Goal: Navigation & Orientation: Find specific page/section

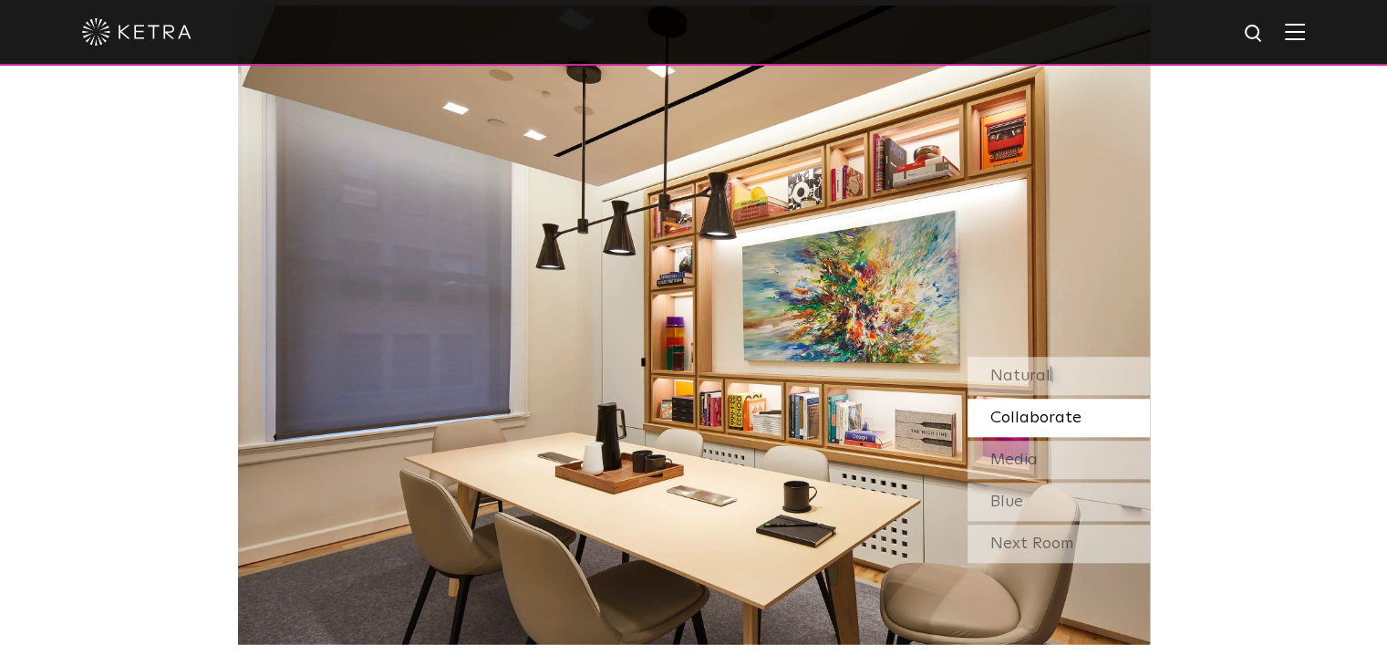
scroll to position [1556, 0]
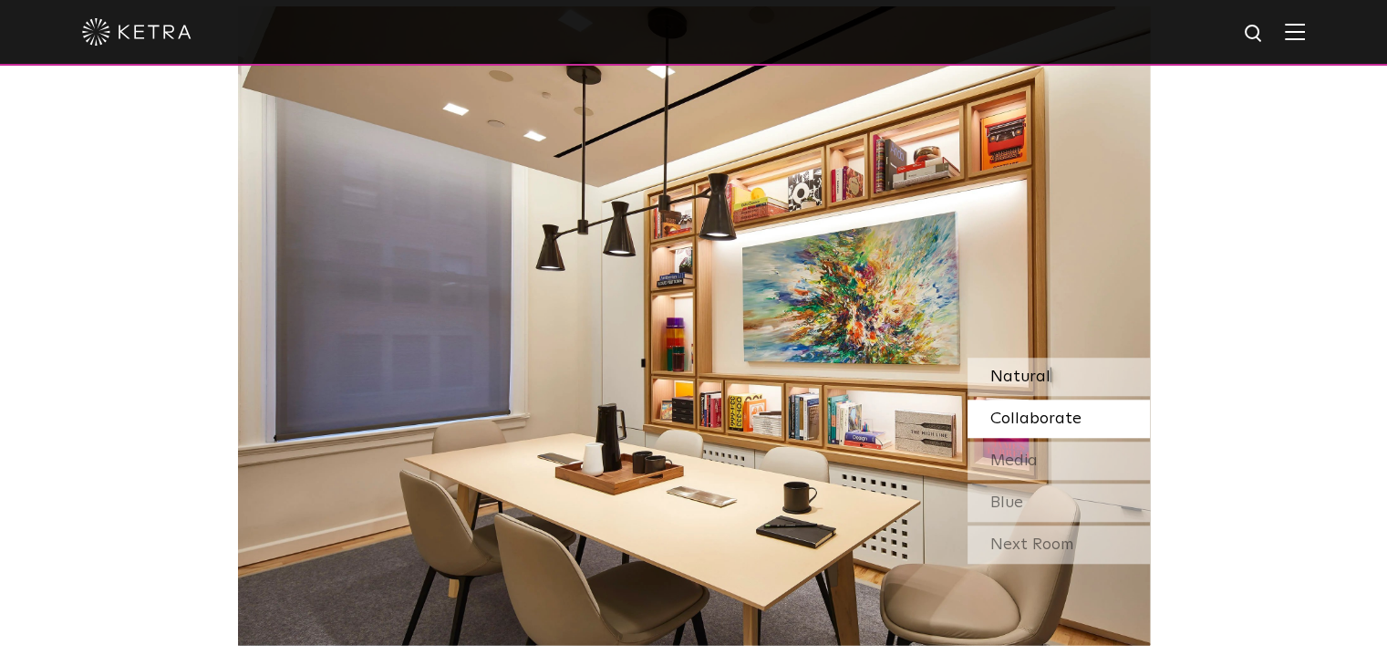
click at [1047, 365] on div "Natural" at bounding box center [1059, 376] width 182 height 38
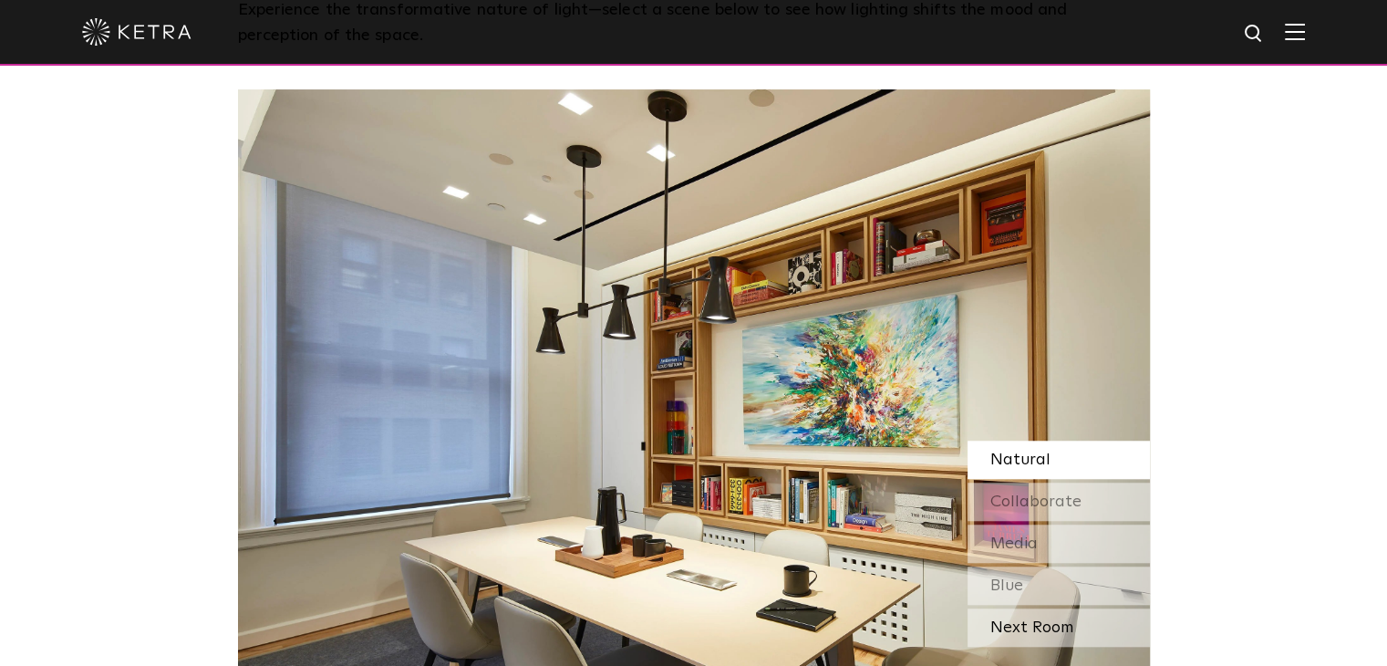
scroll to position [1468, 0]
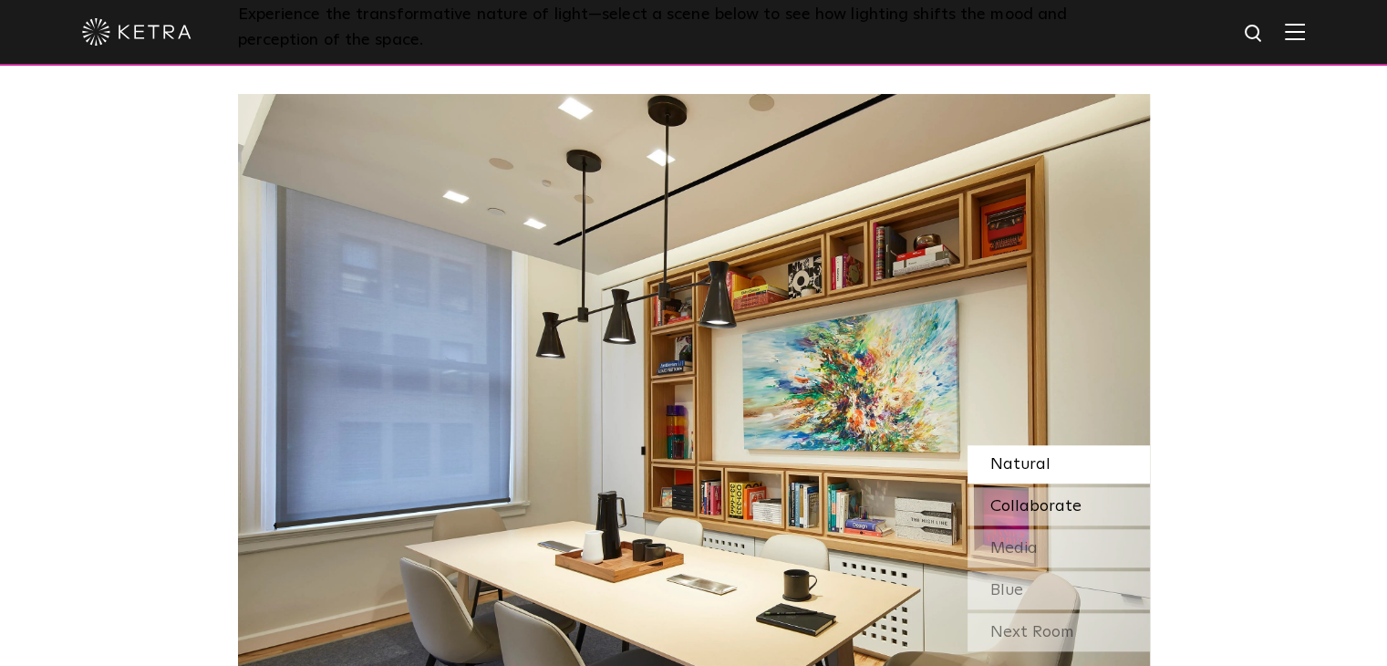
click at [1033, 510] on span "Collaborate" at bounding box center [1035, 506] width 91 height 16
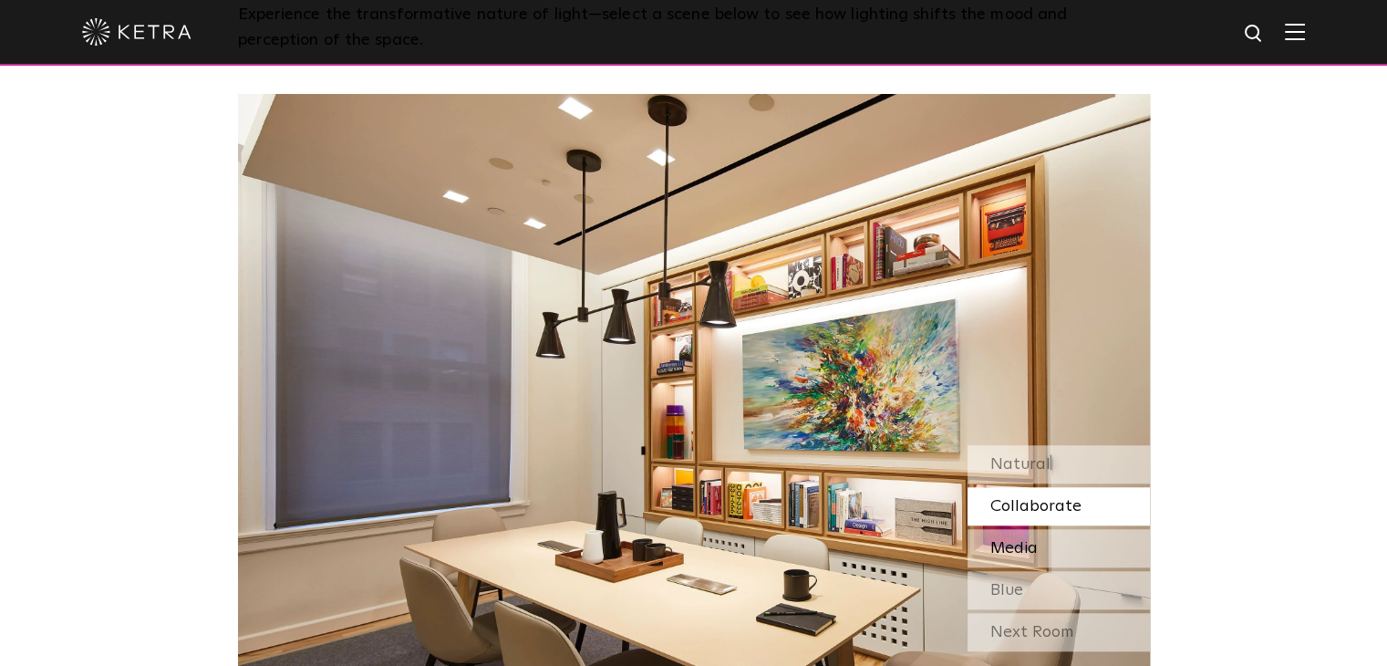
click at [1025, 540] on span "Media" at bounding box center [1013, 548] width 47 height 16
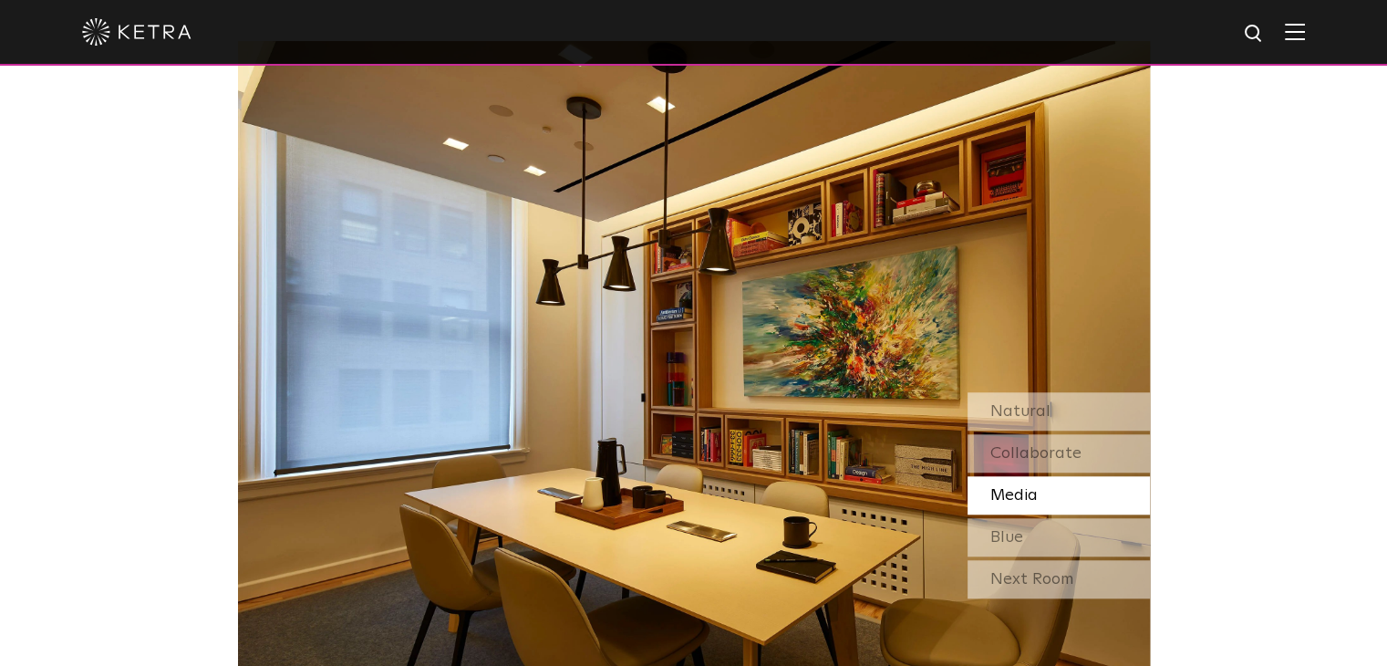
scroll to position [1523, 0]
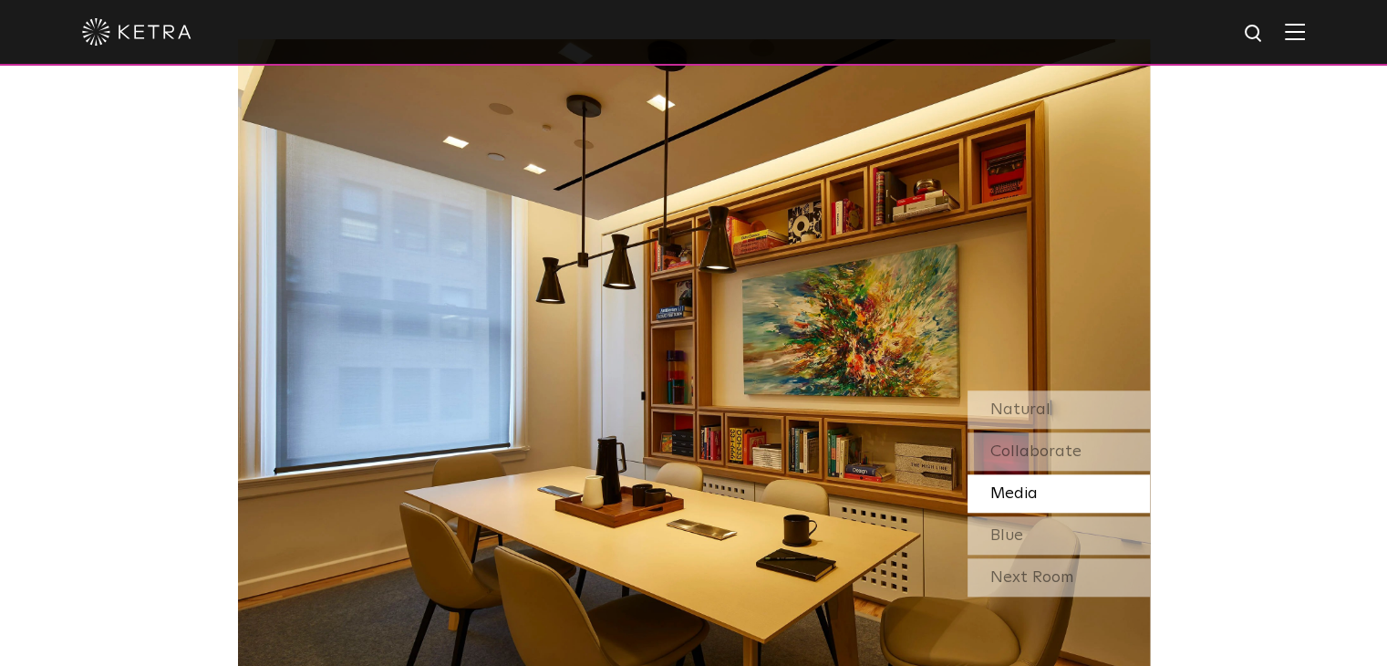
click at [1025, 538] on div "Blue" at bounding box center [1059, 535] width 182 height 38
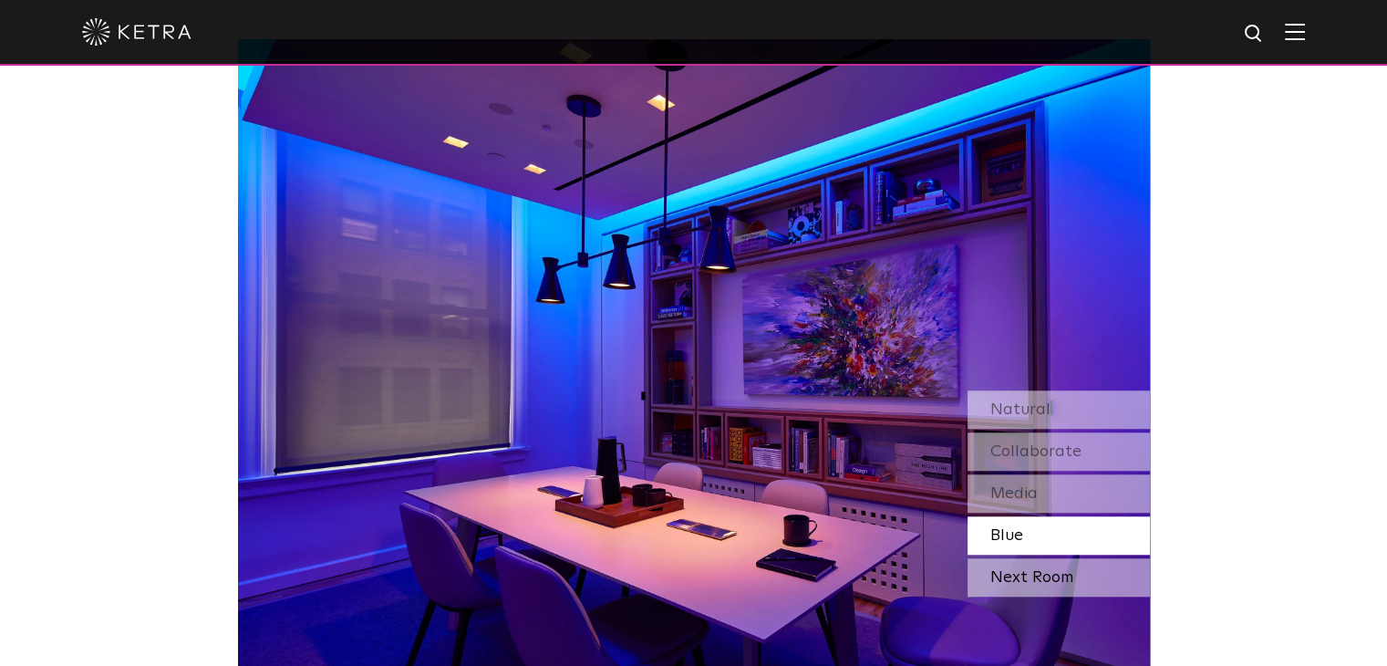
click at [1020, 574] on div "Next Room" at bounding box center [1059, 577] width 182 height 38
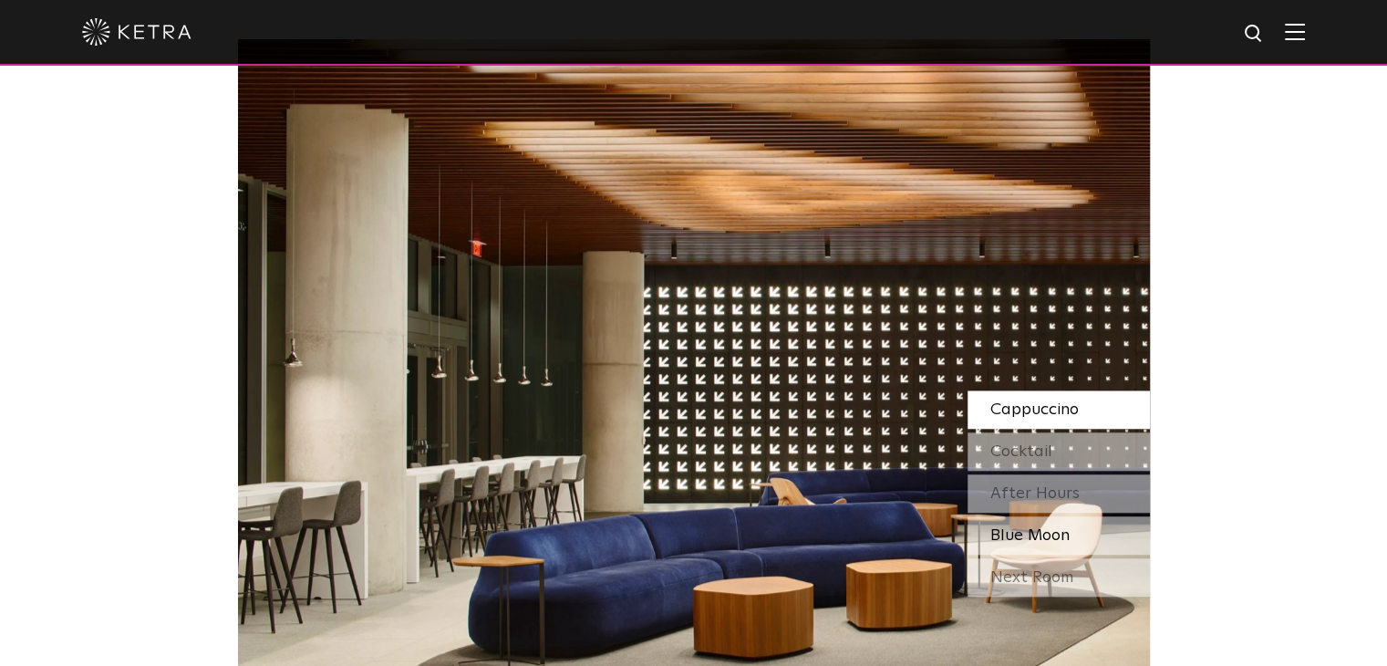
click at [1005, 537] on span "Blue Moon" at bounding box center [1029, 535] width 79 height 16
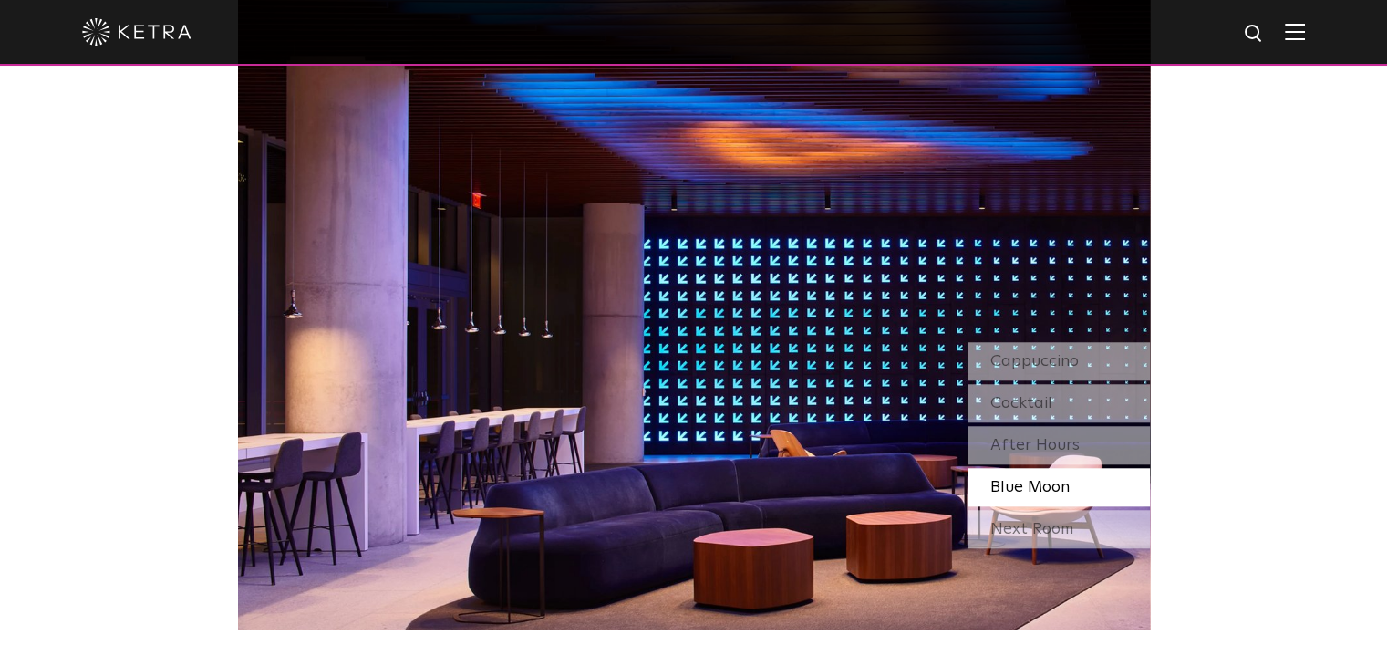
scroll to position [1572, 0]
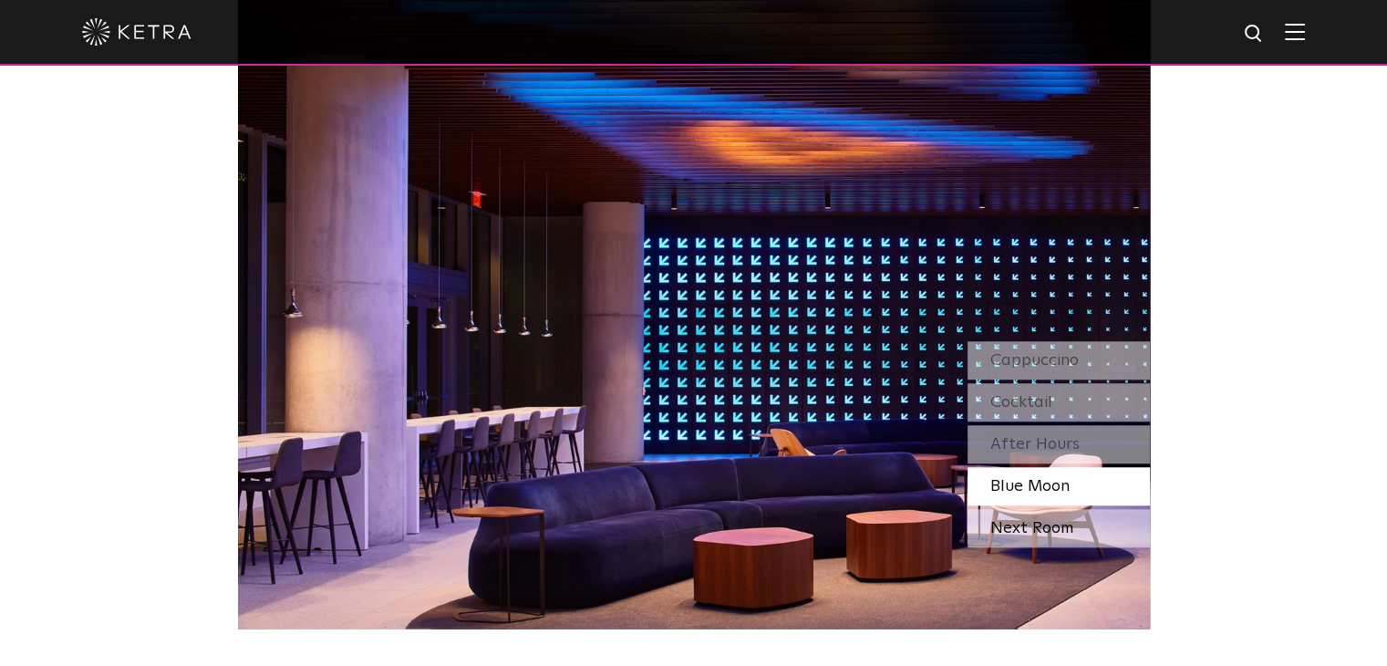
click at [1026, 523] on div "Next Room" at bounding box center [1059, 528] width 182 height 38
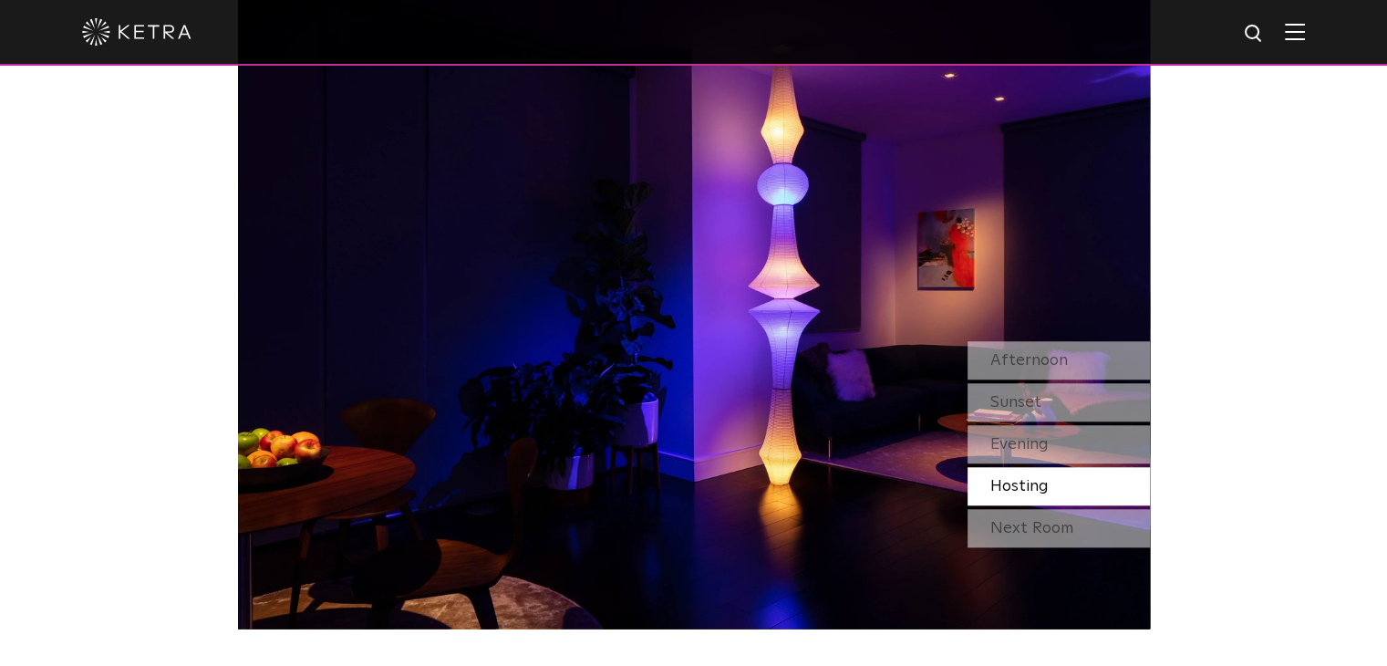
click at [1038, 494] on span "Hosting" at bounding box center [1019, 486] width 58 height 16
click at [1040, 457] on div "Evening" at bounding box center [1059, 444] width 182 height 38
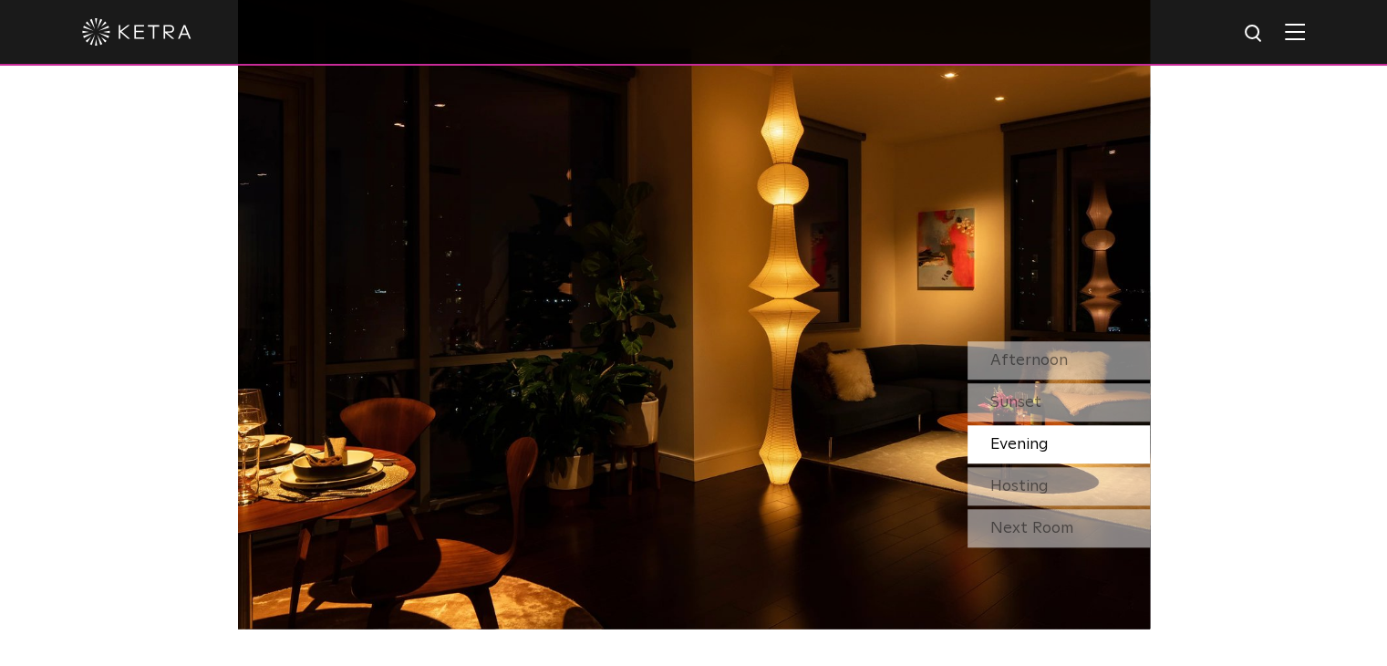
scroll to position [1524, 0]
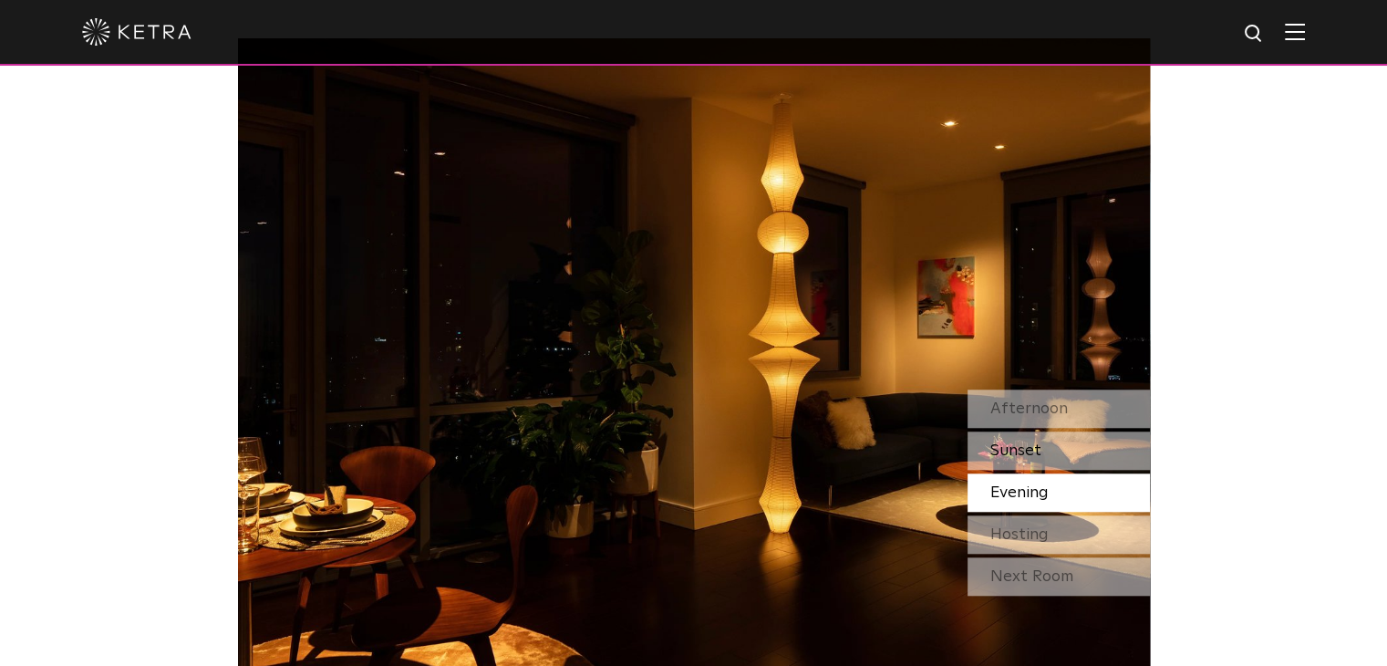
click at [1040, 456] on span "Sunset" at bounding box center [1015, 450] width 51 height 16
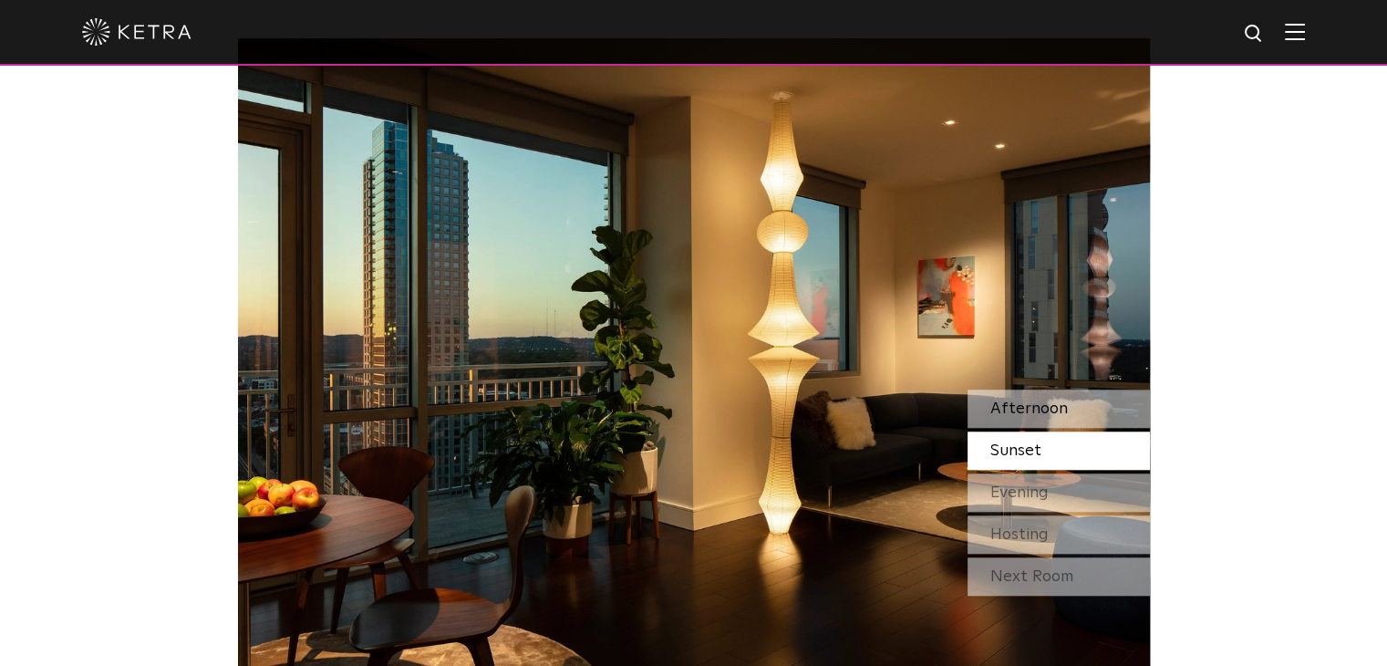
click at [1040, 409] on span "Afternoon" at bounding box center [1029, 408] width 78 height 16
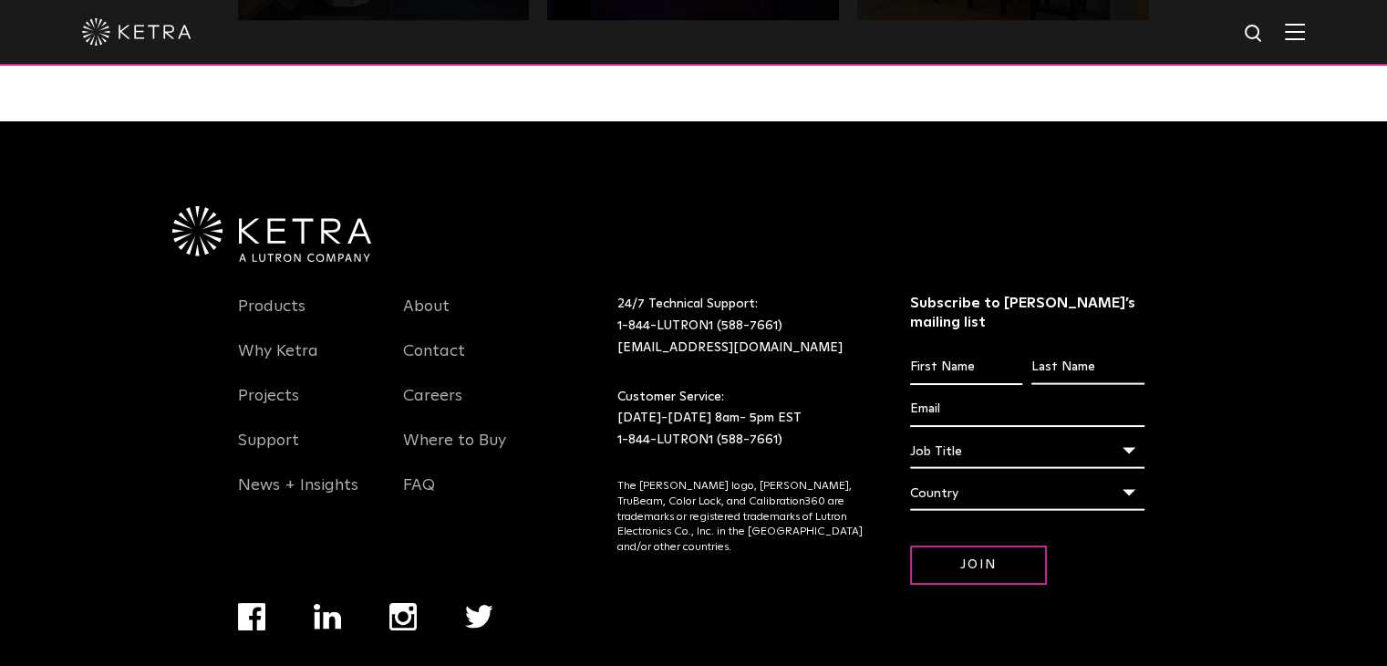
scroll to position [3833, 0]
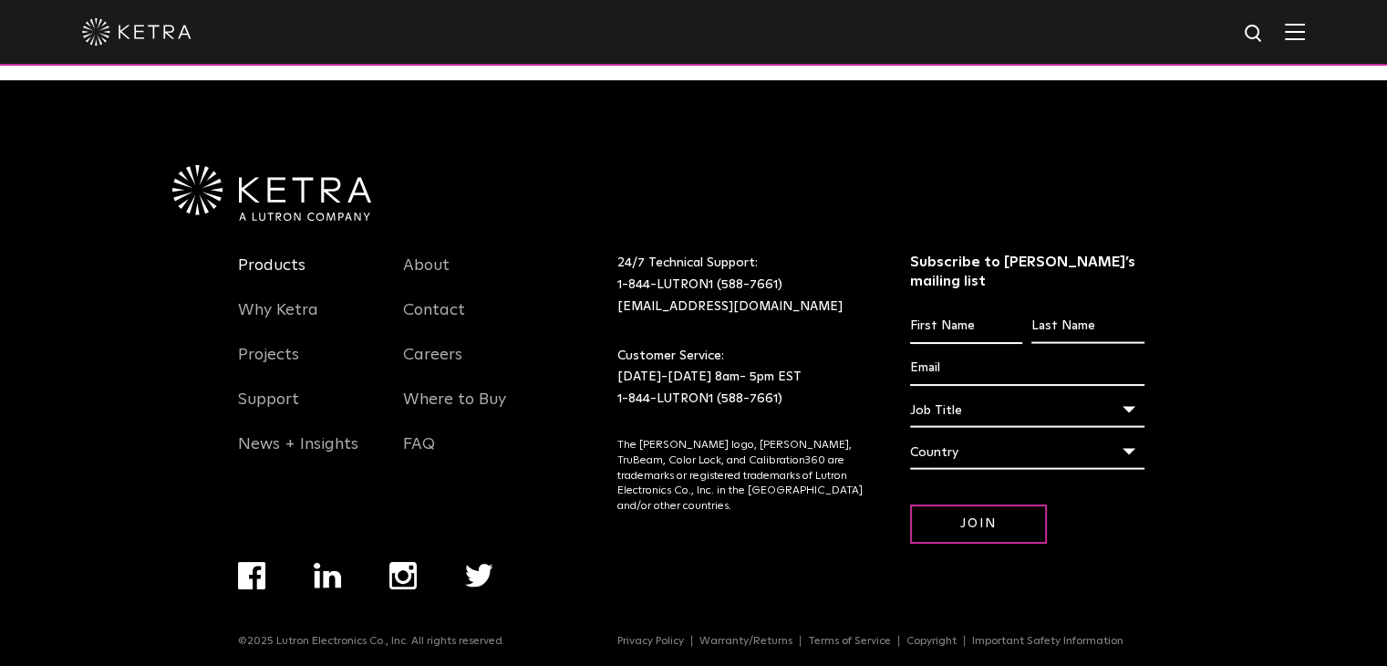
click at [280, 274] on link "Products" at bounding box center [271, 276] width 67 height 42
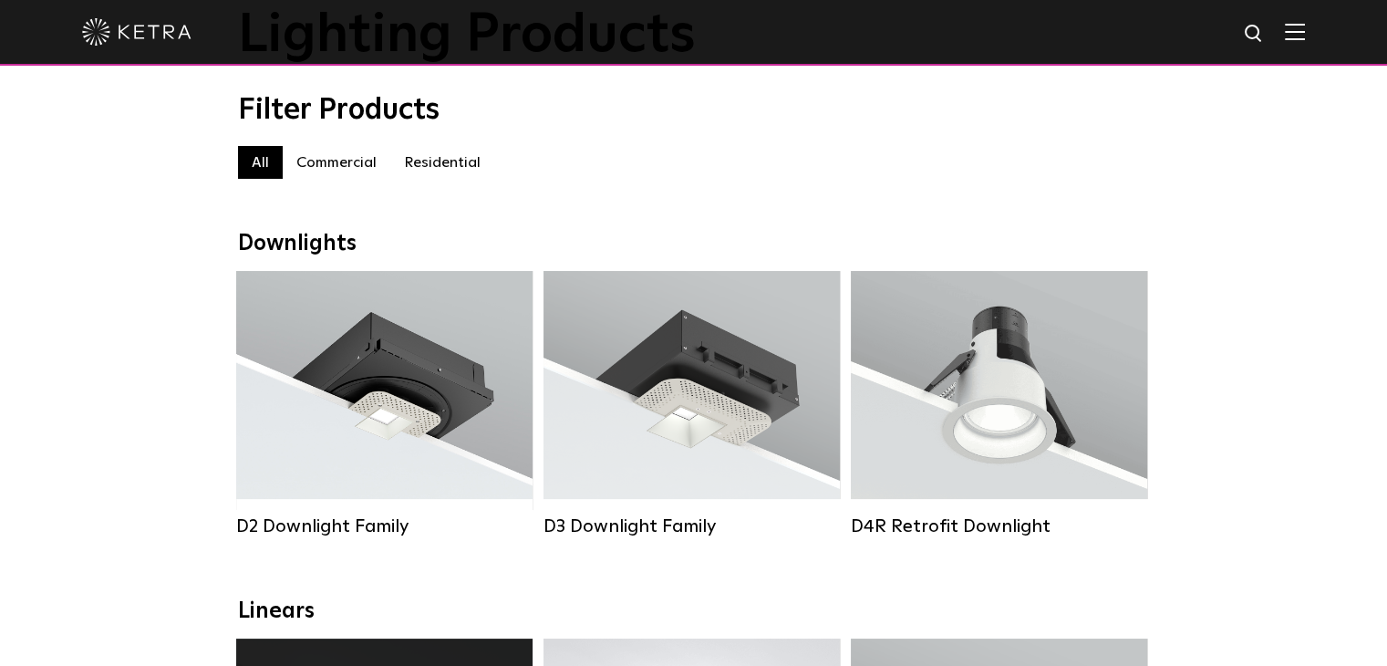
scroll to position [131, 0]
click at [362, 173] on label "Commercial" at bounding box center [337, 162] width 108 height 33
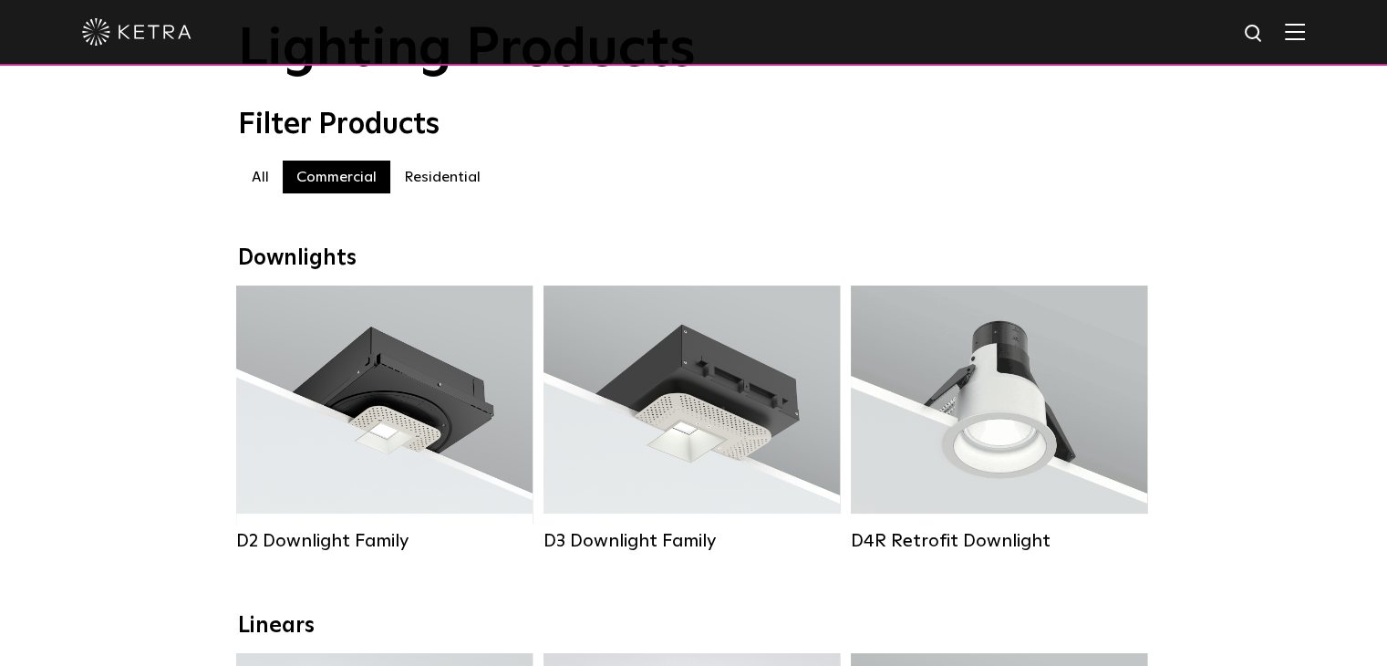
scroll to position [116, 0]
click at [440, 178] on label "Residential" at bounding box center [442, 177] width 104 height 33
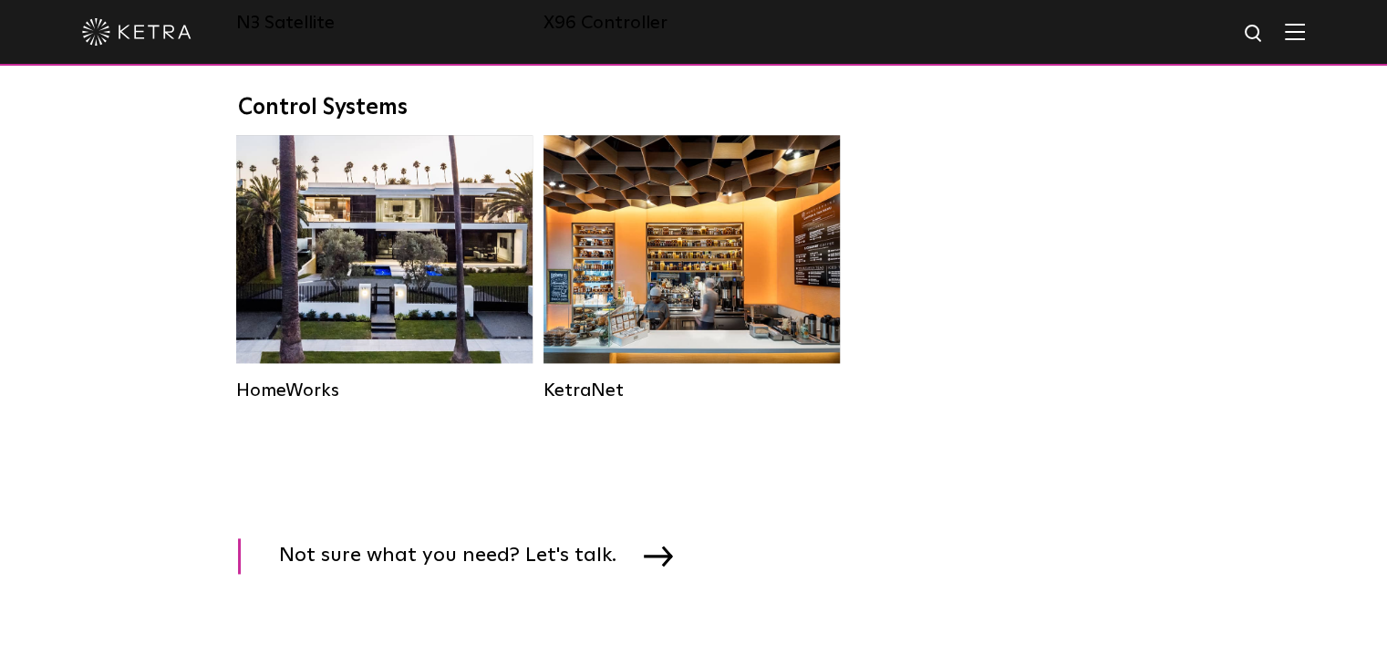
scroll to position [2426, 0]
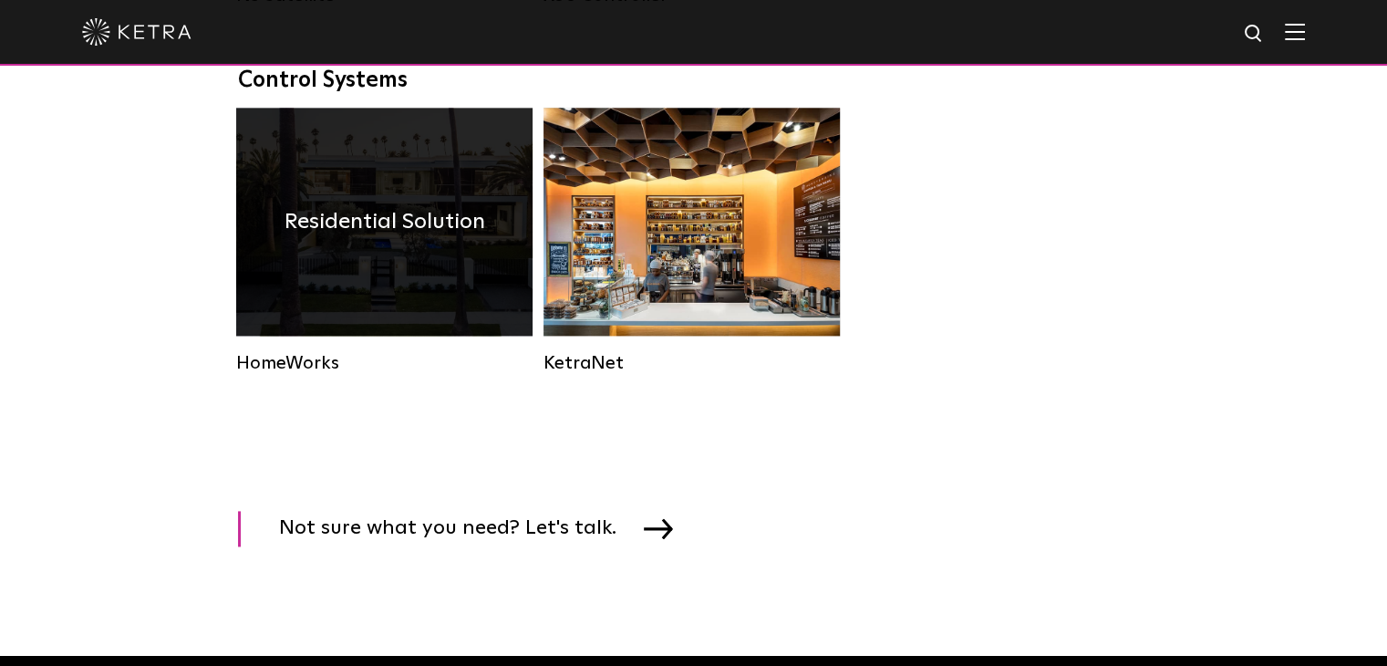
click at [389, 239] on h4 "Residential Solution" at bounding box center [385, 221] width 201 height 35
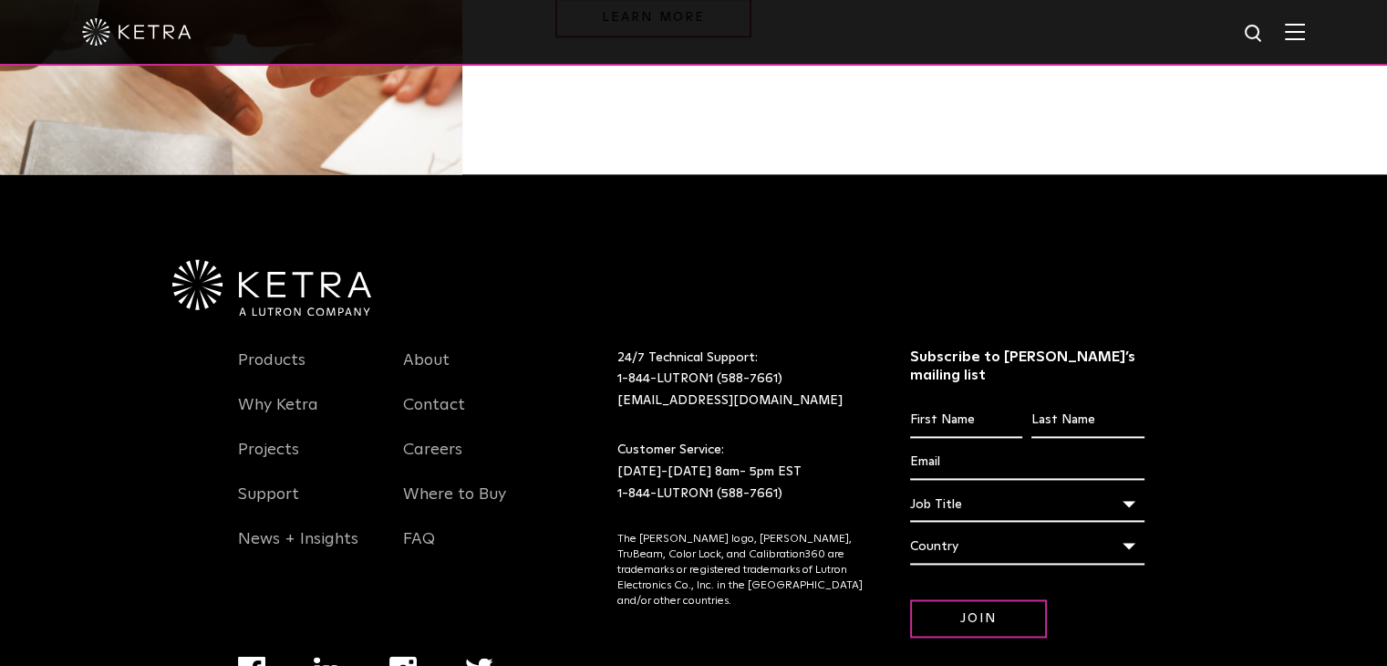
scroll to position [2404, 0]
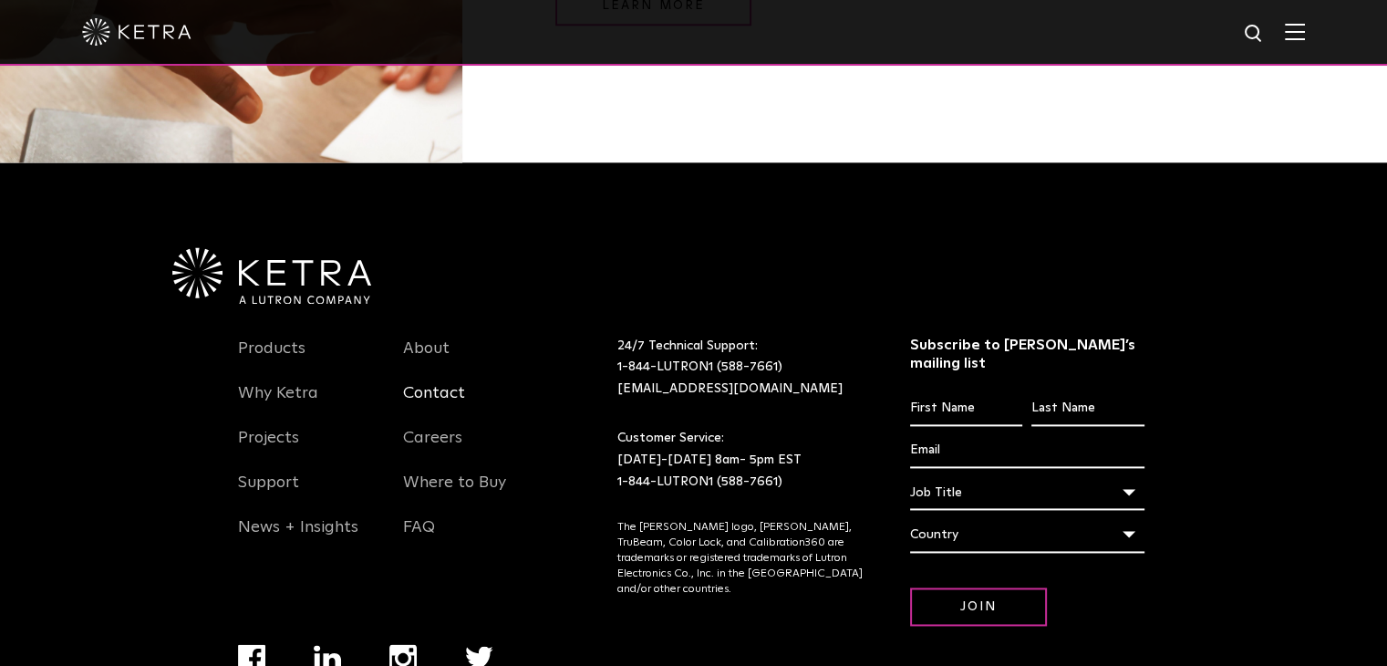
click at [442, 383] on link "Contact" at bounding box center [434, 404] width 62 height 42
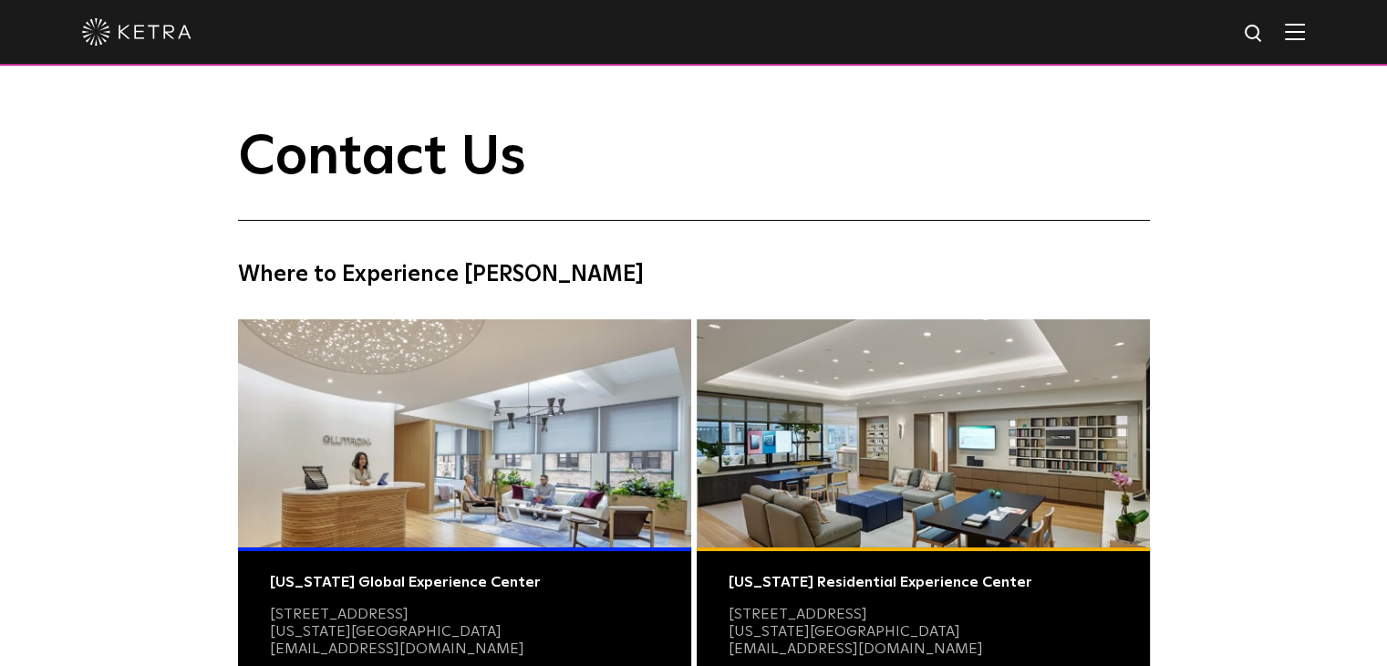
click at [1305, 29] on img at bounding box center [1295, 31] width 20 height 17
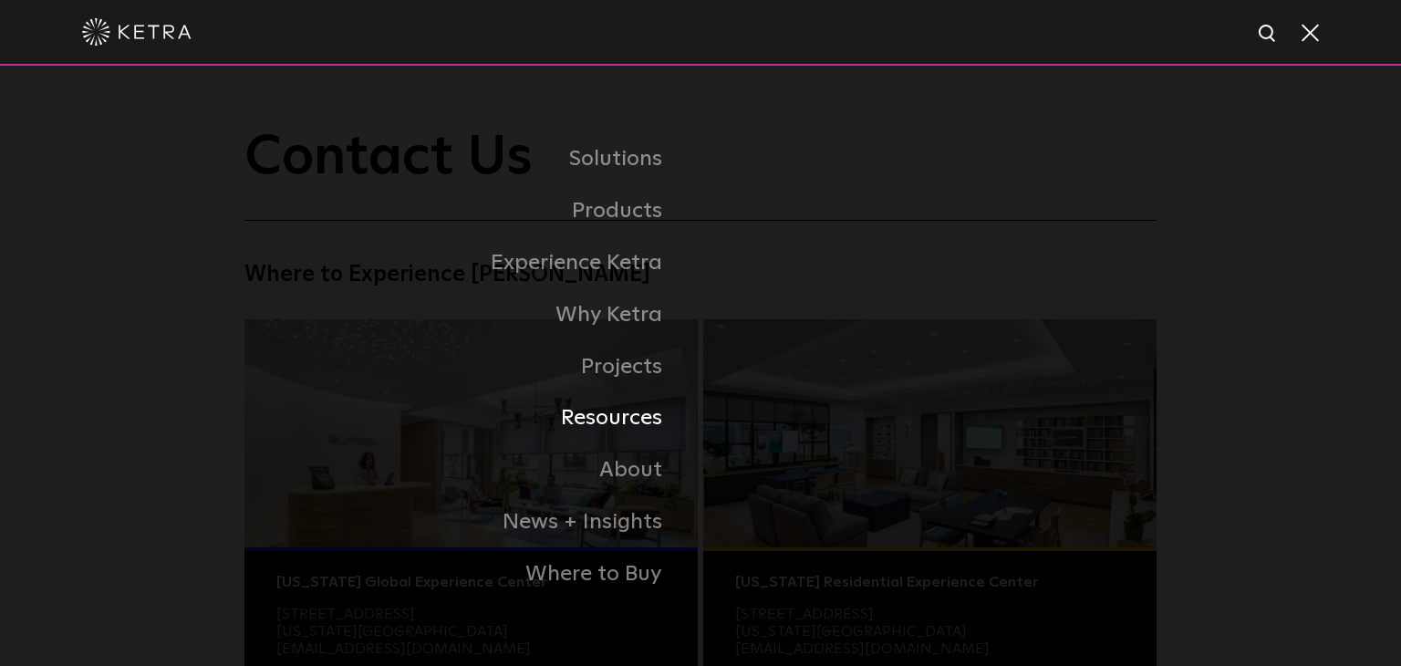
click at [624, 425] on link "Resources" at bounding box center [472, 418] width 456 height 52
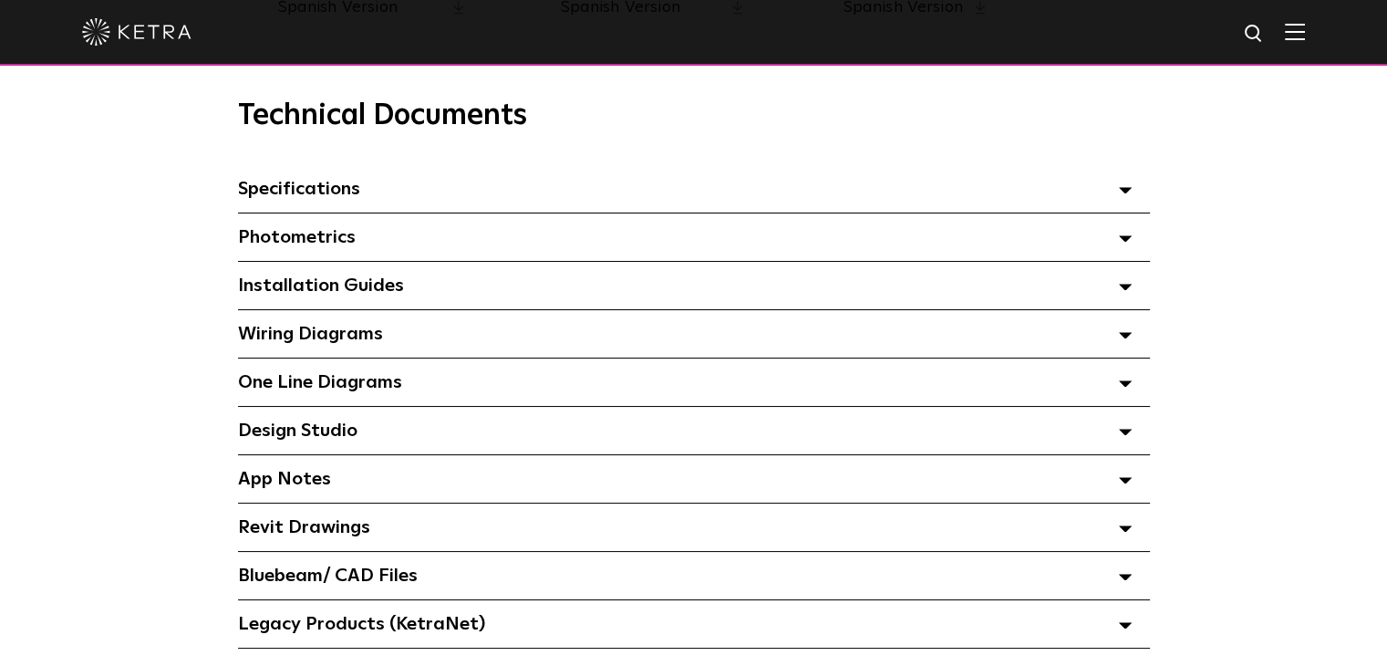
scroll to position [1260, 0]
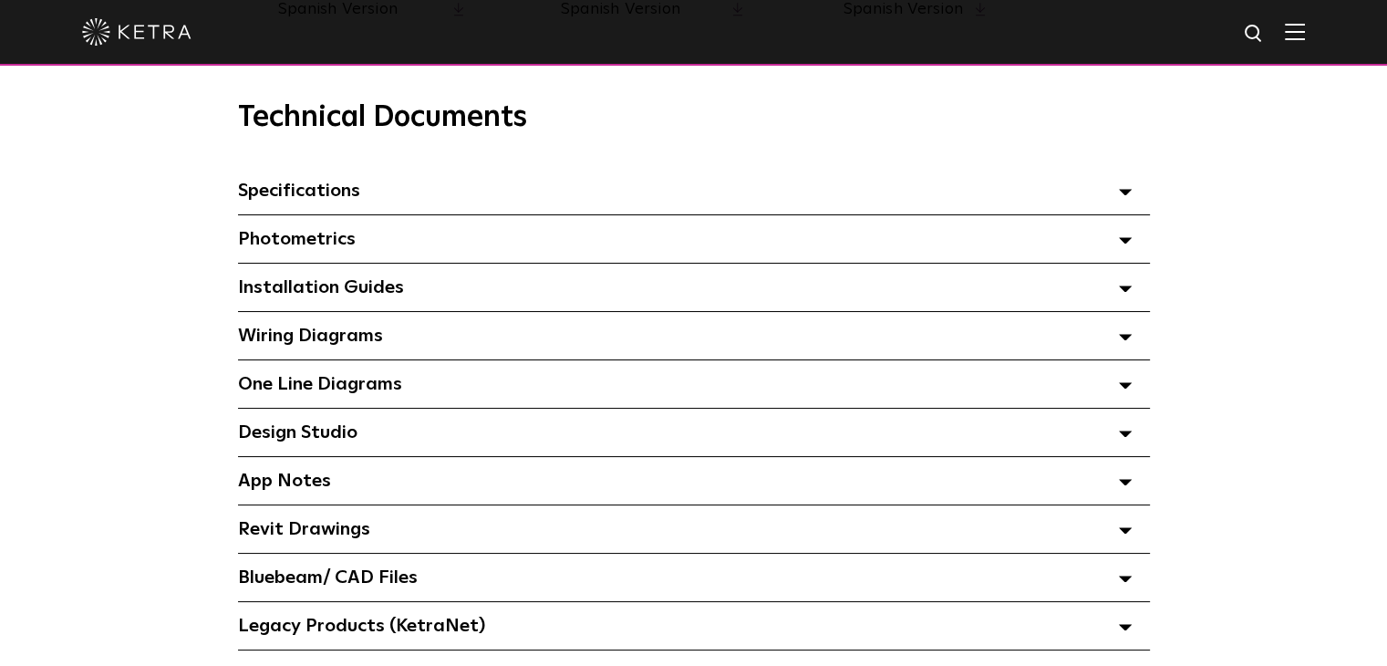
click at [407, 202] on div "Specifications Select checkboxes to use the bulk download option below" at bounding box center [694, 190] width 912 height 47
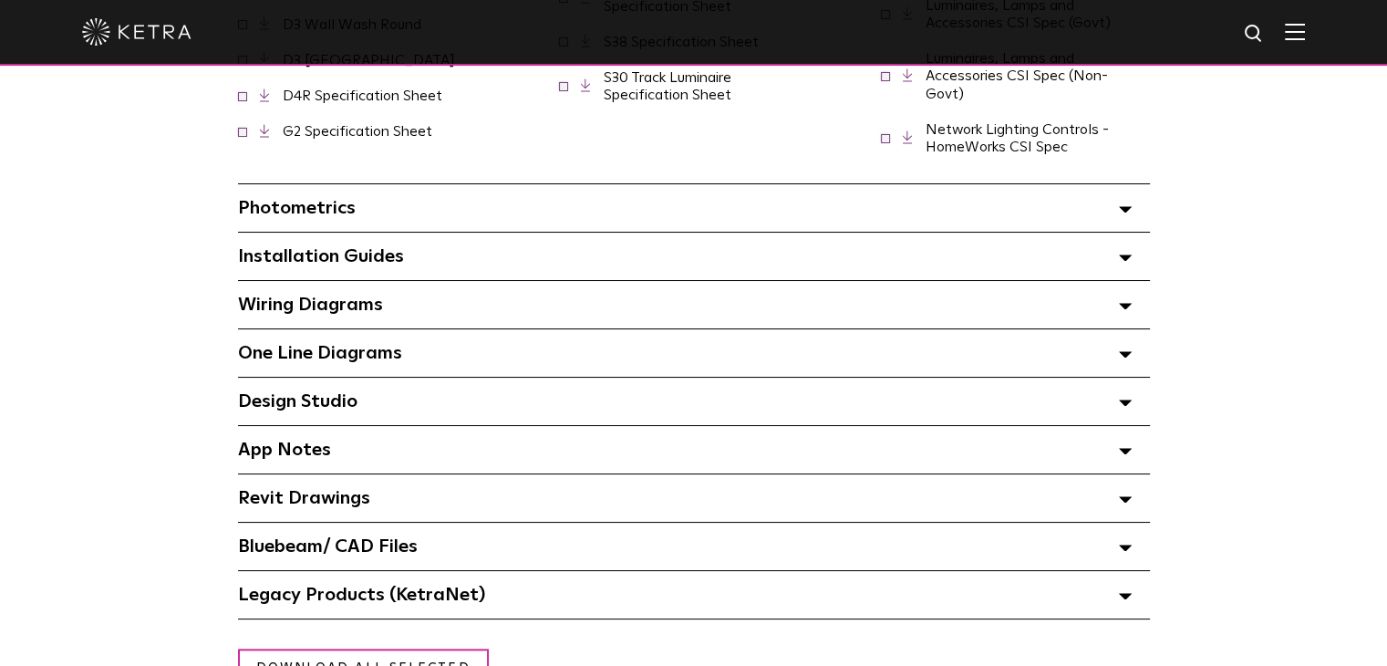
scroll to position [1733, 0]
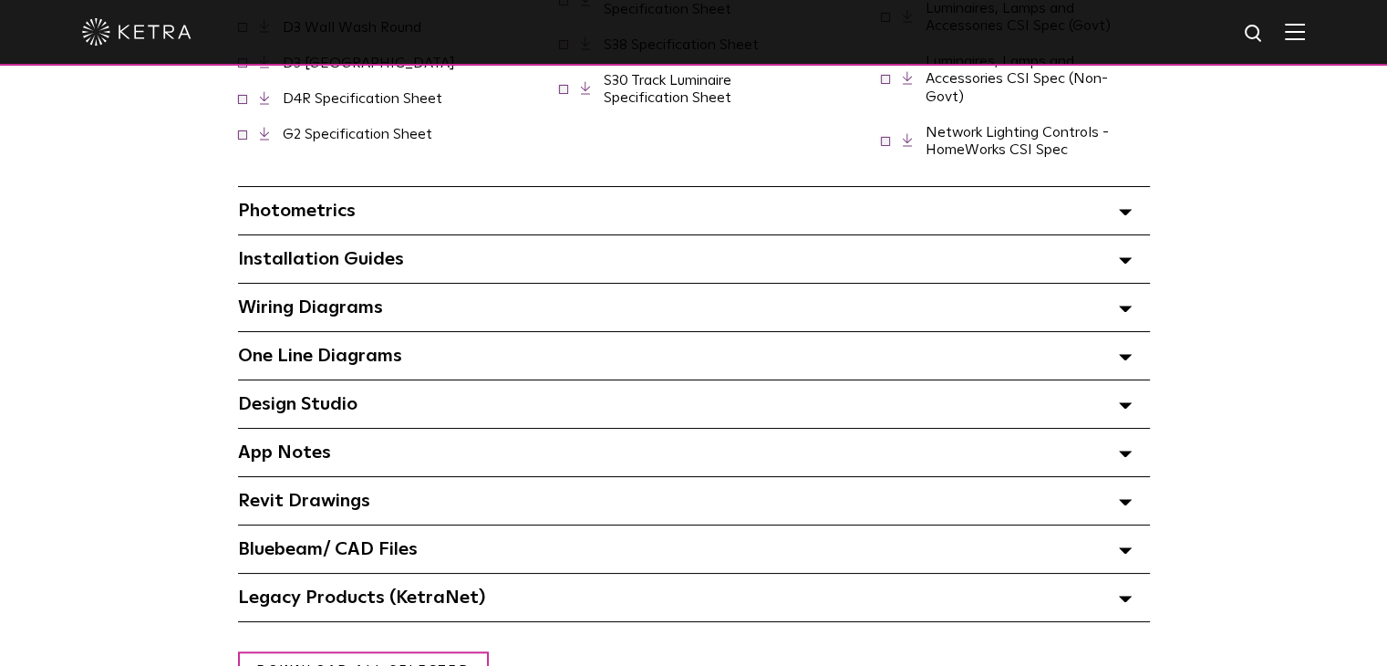
click at [412, 216] on div "Photometrics Select checkboxes to use the bulk download option below" at bounding box center [694, 210] width 912 height 47
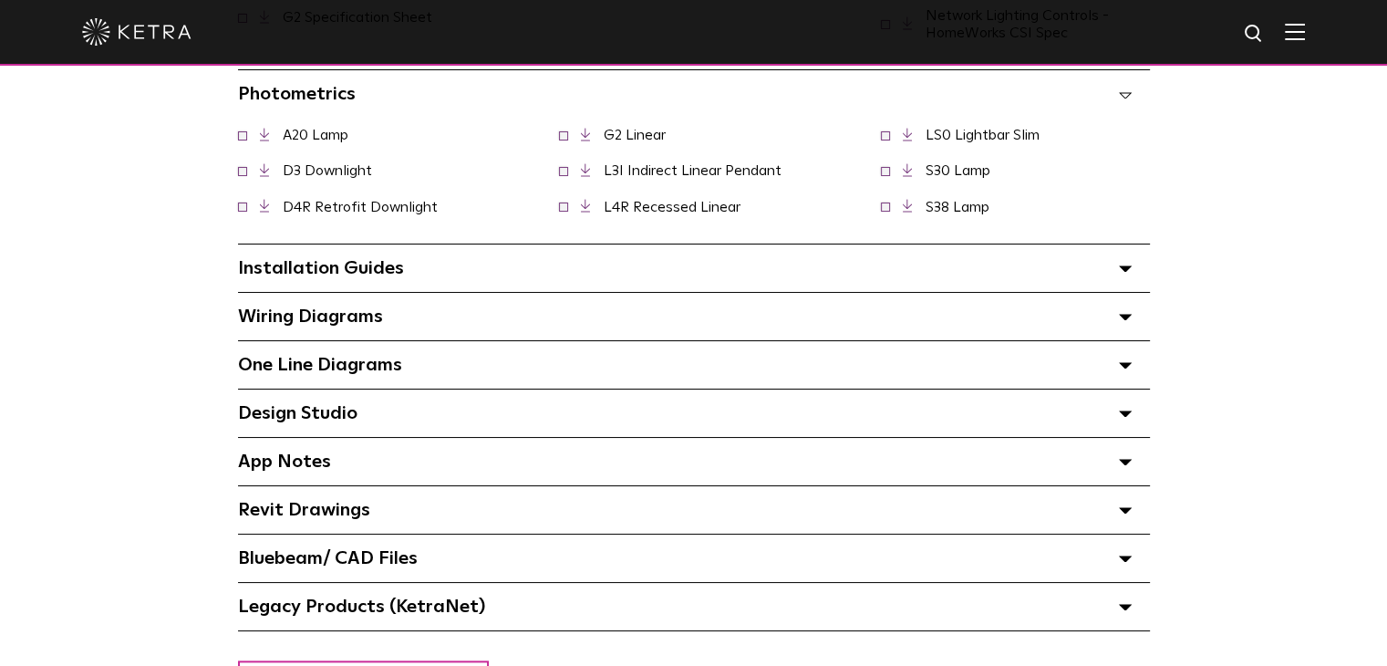
scroll to position [1853, 0]
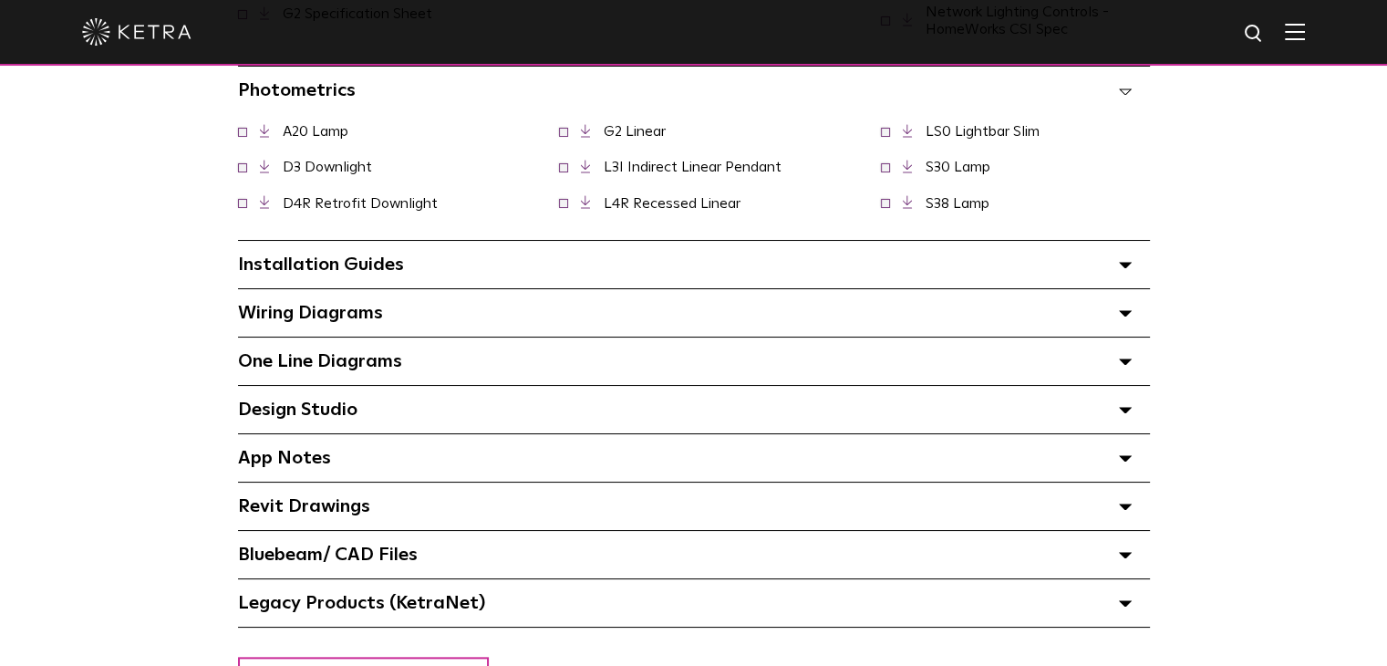
click at [435, 394] on div "Design Studio Select checkboxes to use the bulk download option below" at bounding box center [694, 409] width 912 height 47
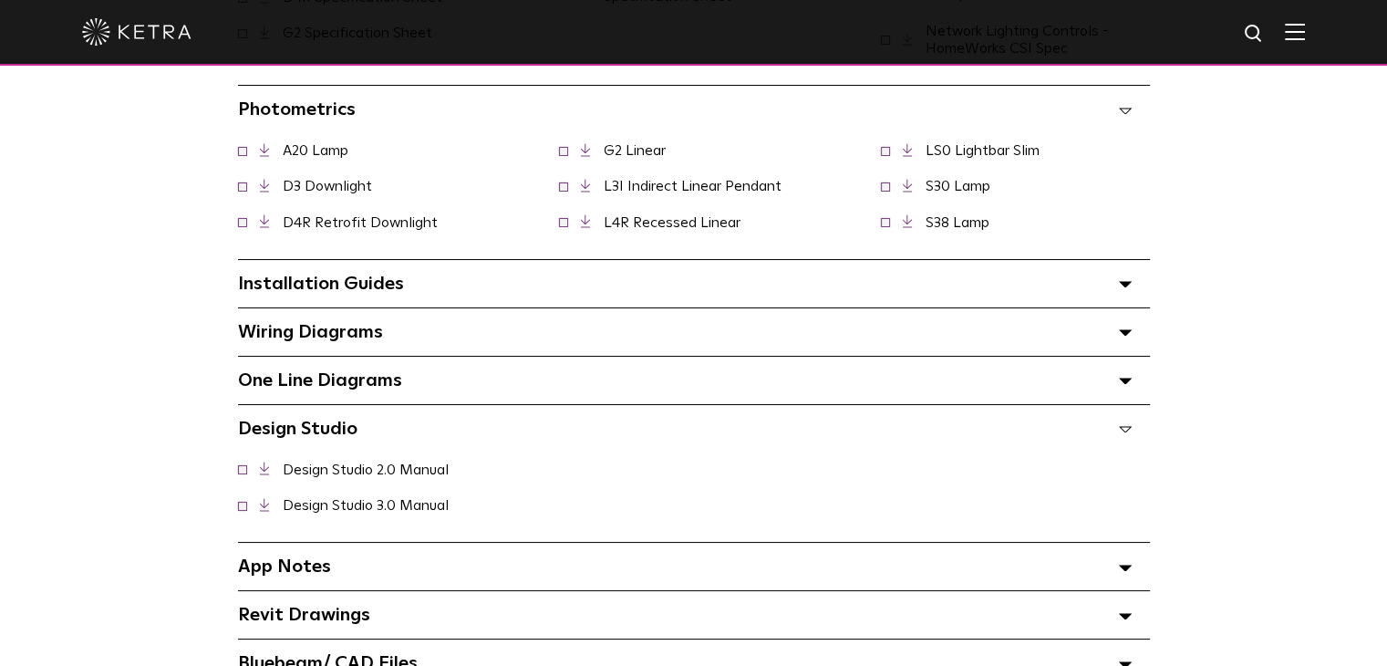
scroll to position [1829, 0]
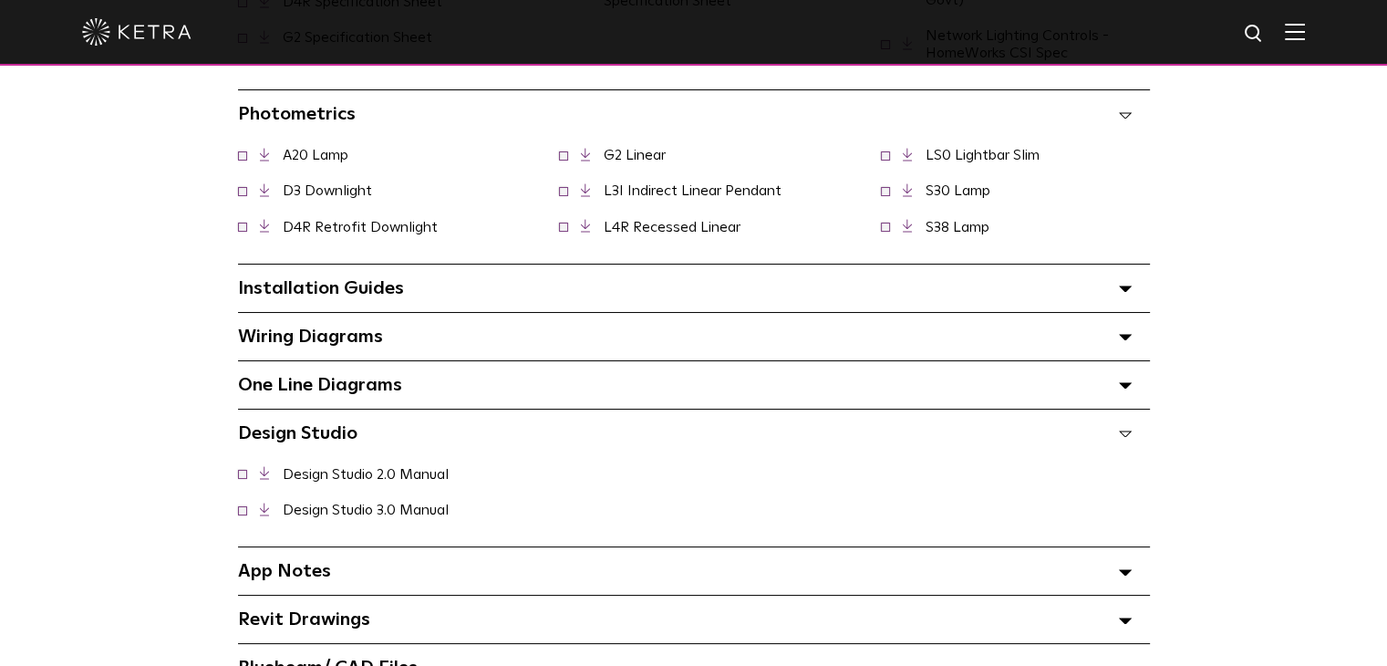
click at [457, 289] on div "Installation Guides Select checkboxes to use the bulk download option below" at bounding box center [694, 287] width 912 height 47
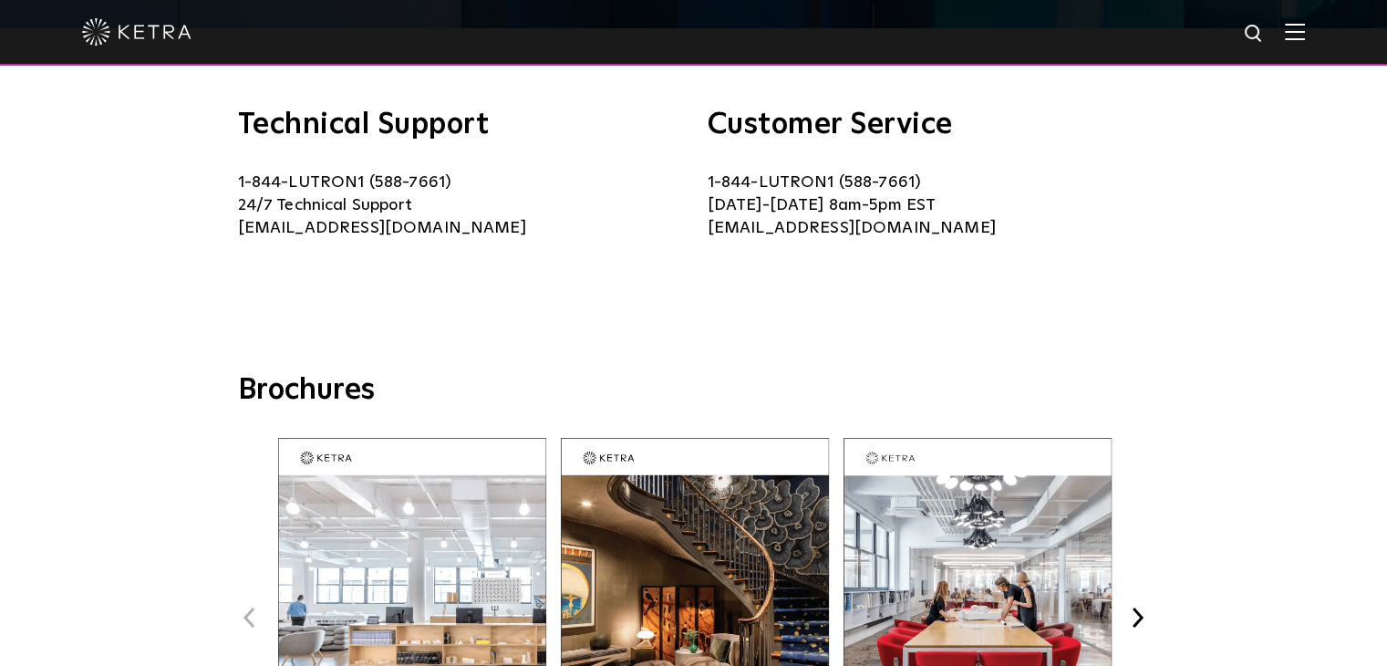
scroll to position [0, 0]
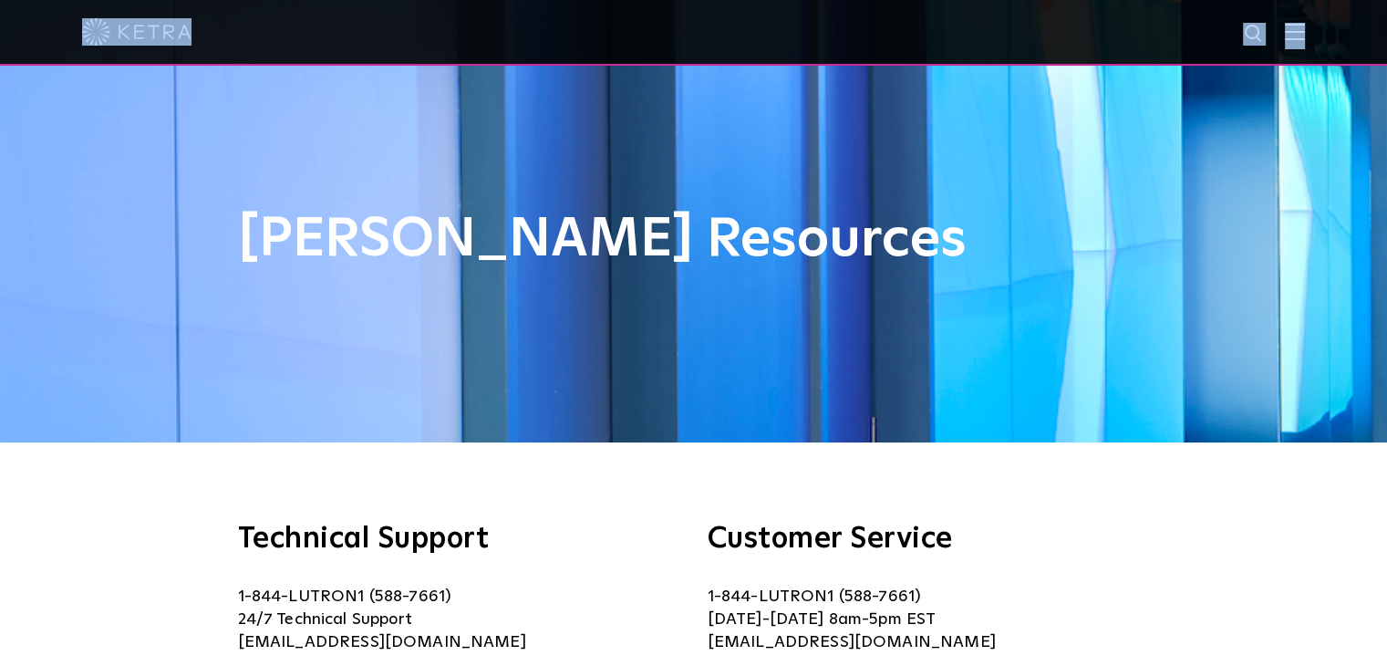
drag, startPoint x: 1306, startPoint y: 49, endPoint x: 1306, endPoint y: 37, distance: 11.9
click at [1306, 37] on div at bounding box center [693, 33] width 1387 height 66
click at [1305, 37] on img at bounding box center [1295, 31] width 20 height 17
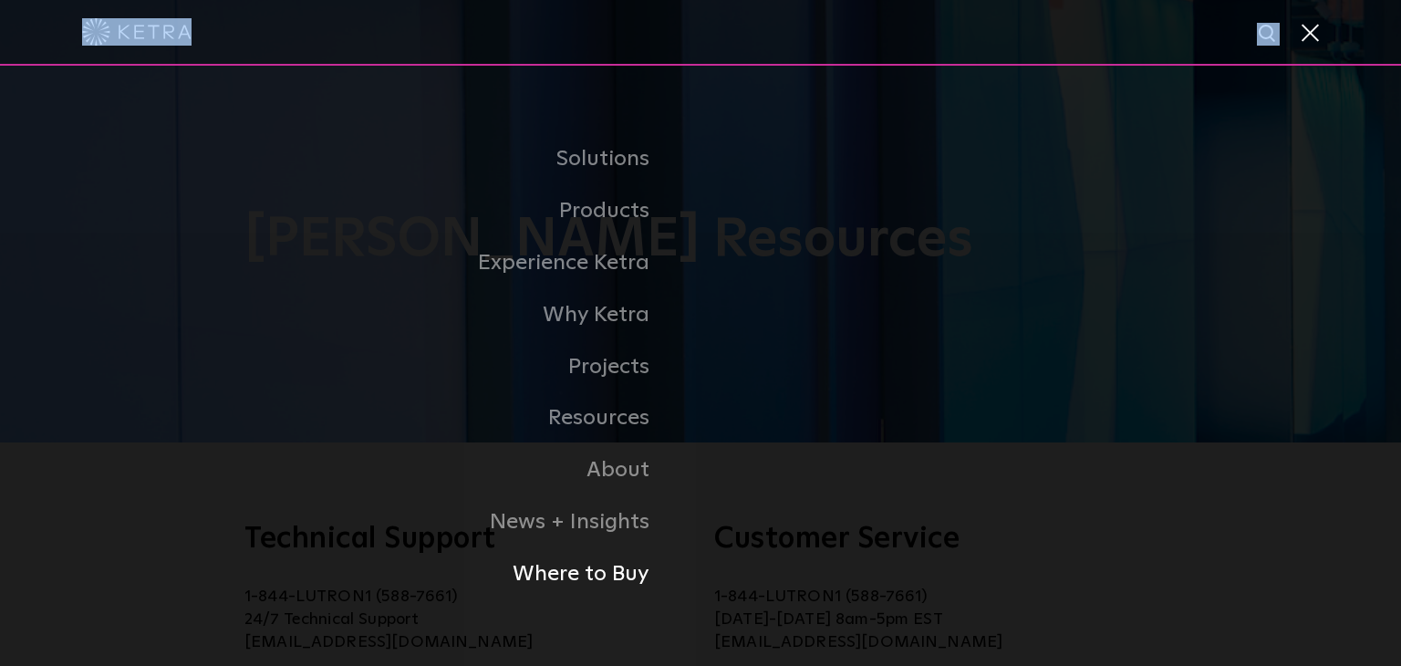
click at [580, 570] on link "Where to Buy" at bounding box center [394, 574] width 611 height 52
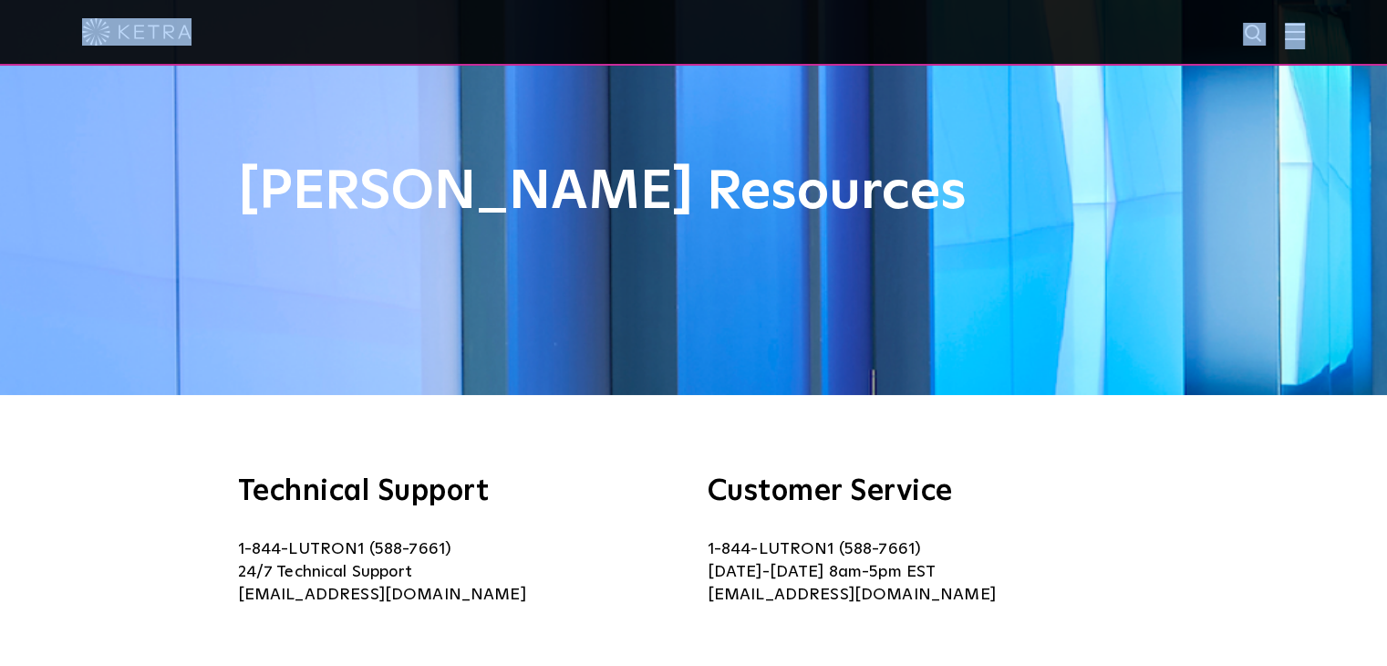
scroll to position [51, 0]
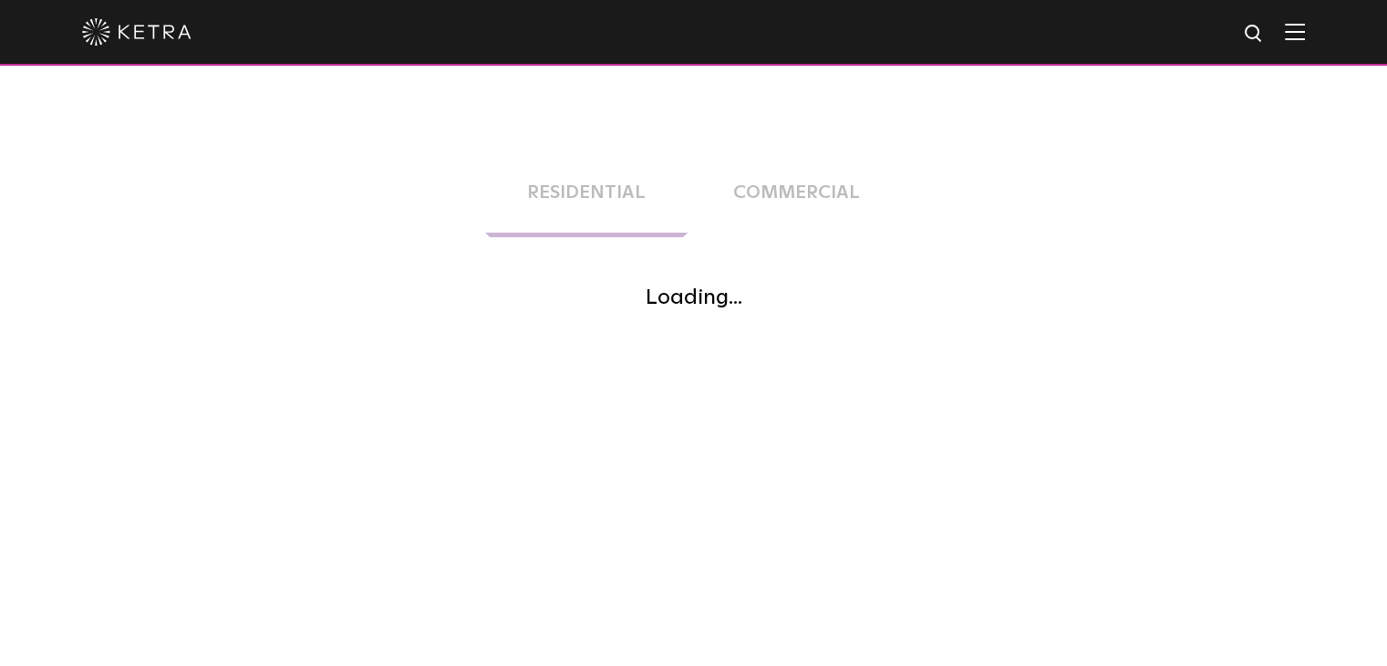
scroll to position [347, 0]
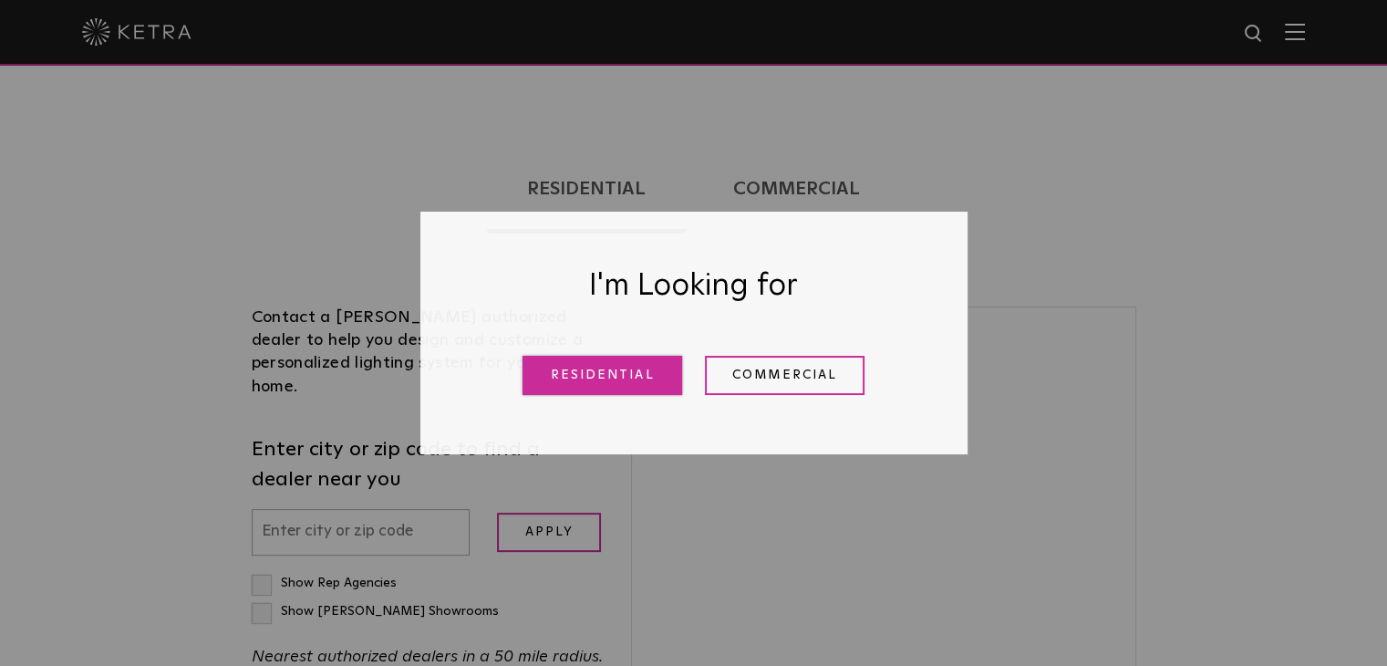
click at [668, 389] on link "Residential" at bounding box center [603, 375] width 160 height 39
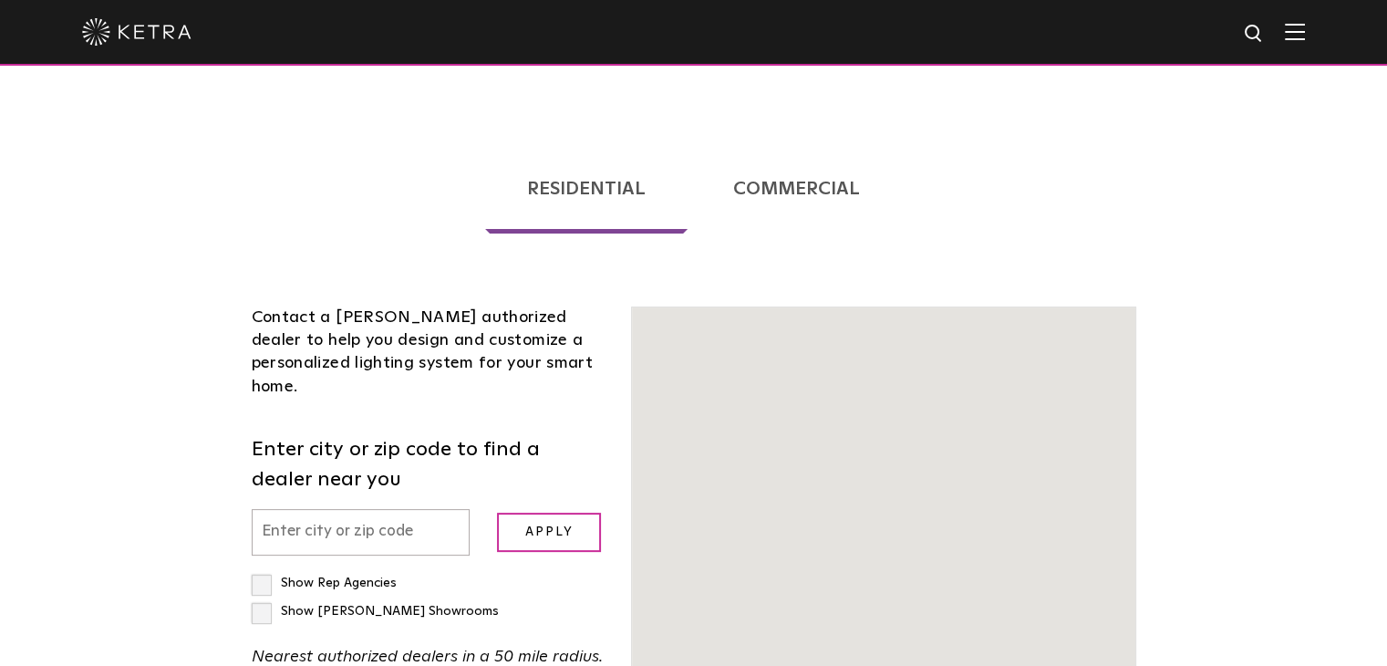
click at [416, 509] on input "text" at bounding box center [361, 532] width 219 height 47
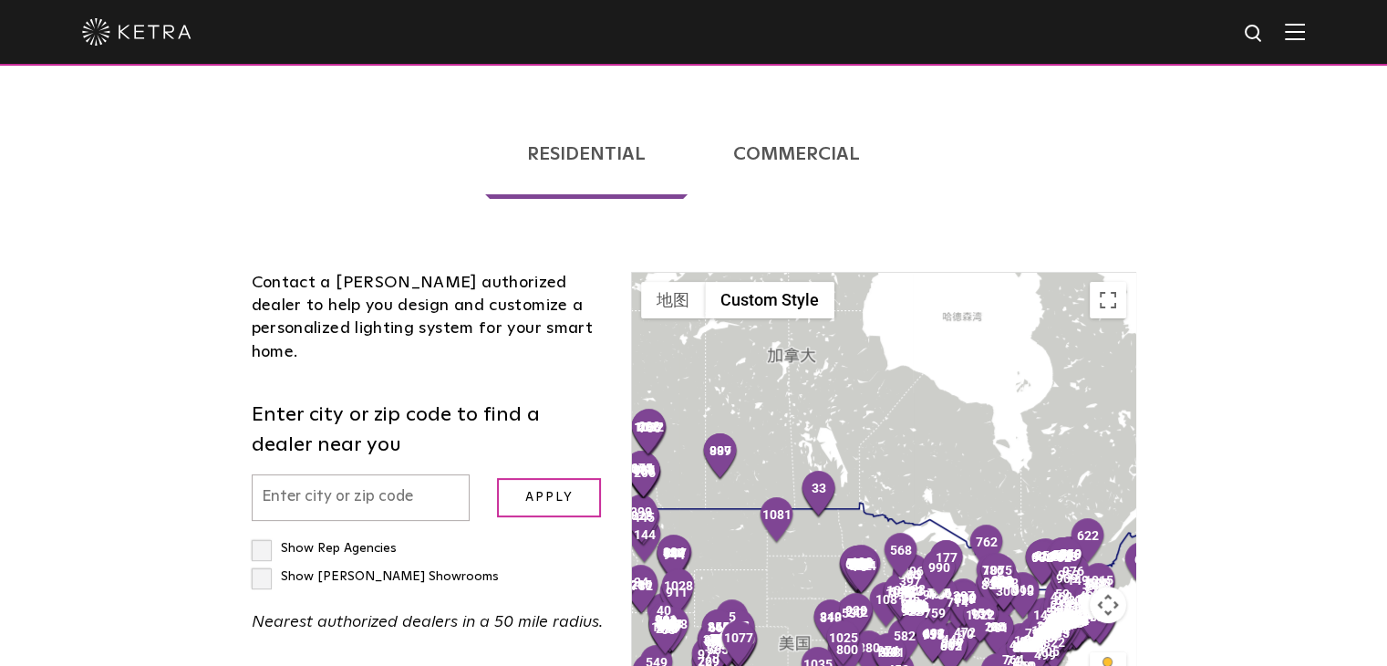
scroll to position [380, 0]
click at [427, 475] on input "text" at bounding box center [361, 498] width 219 height 47
type input "n"
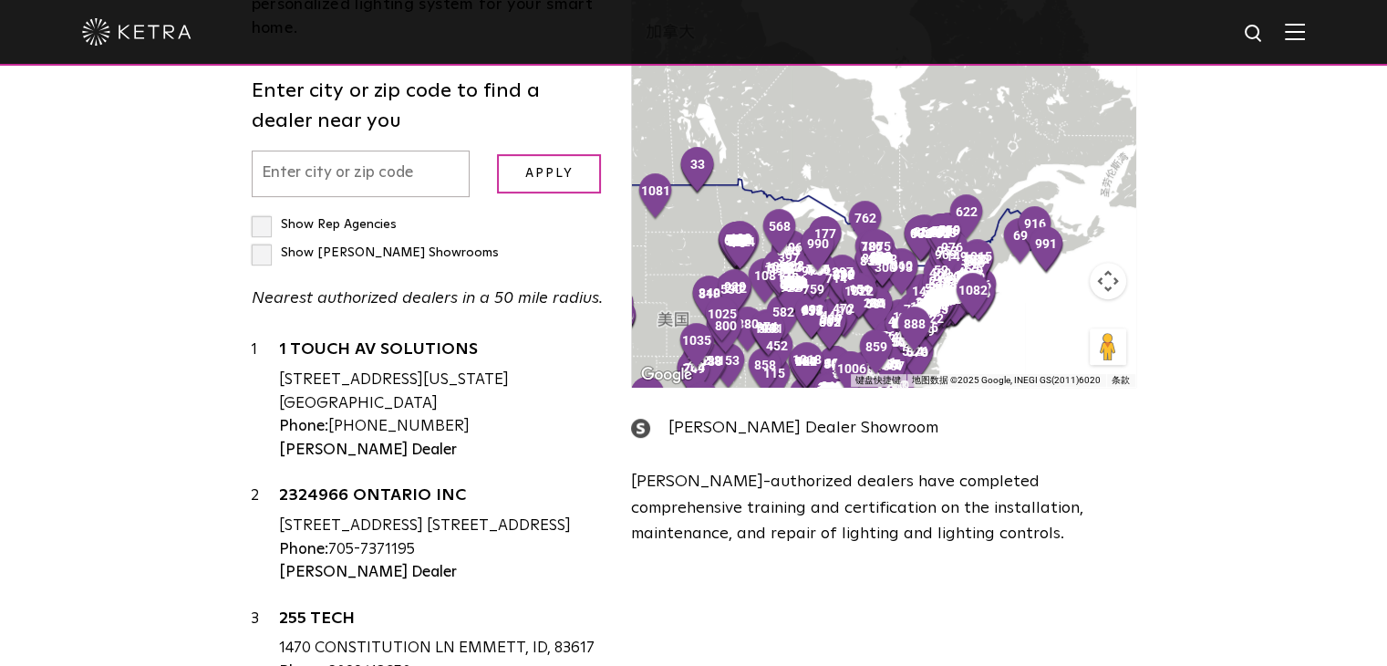
scroll to position [636, 0]
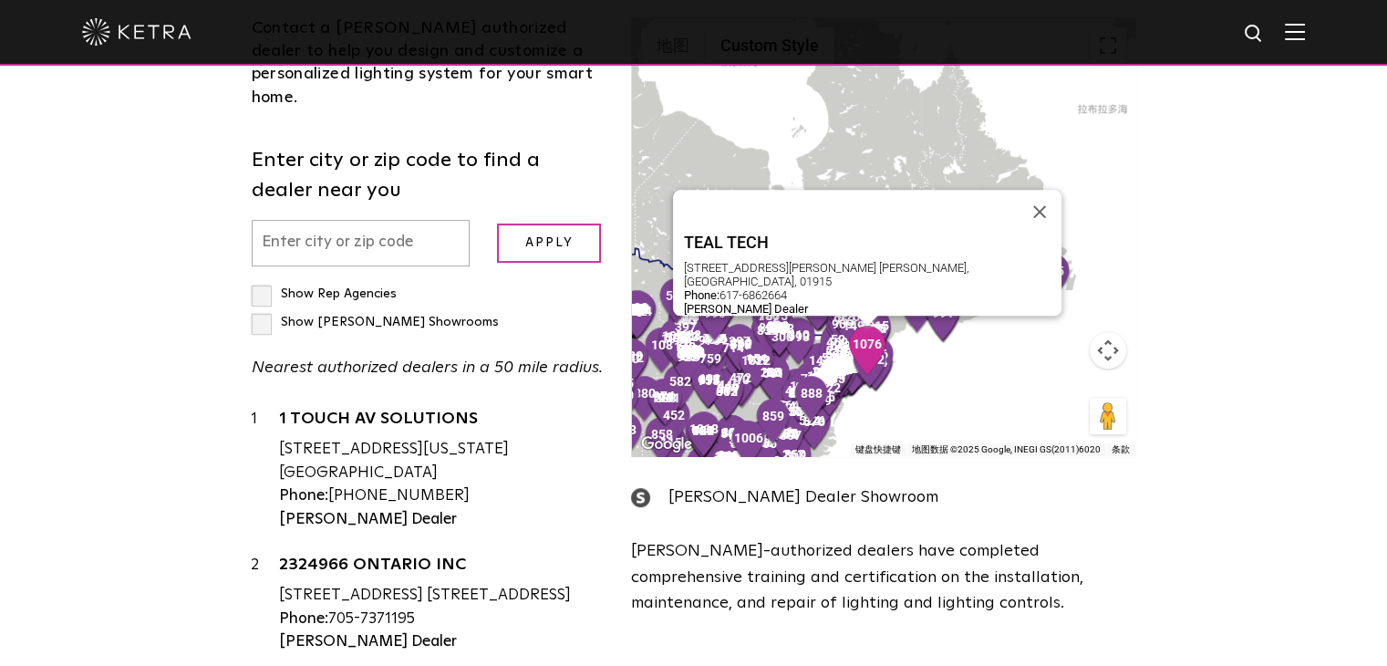
click at [861, 326] on img "1076" at bounding box center [867, 350] width 38 height 49
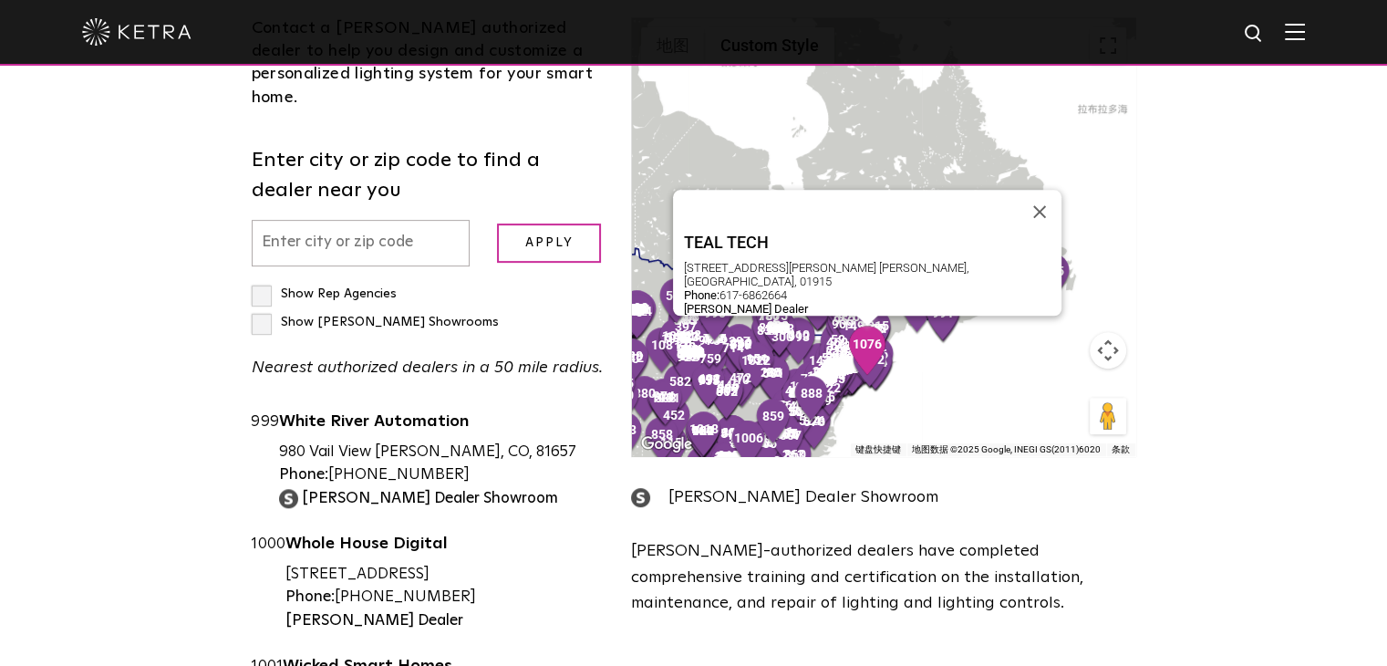
scroll to position [146950, 0]
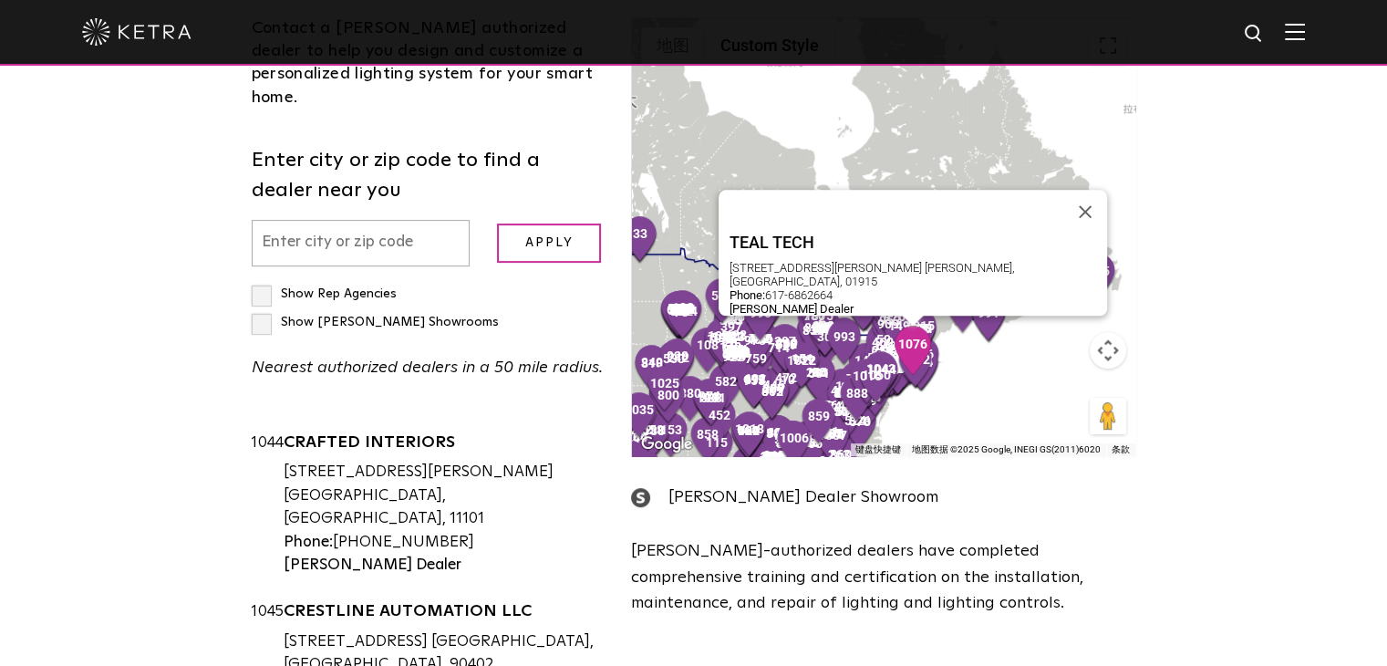
click at [923, 326] on img "1076" at bounding box center [913, 350] width 38 height 49
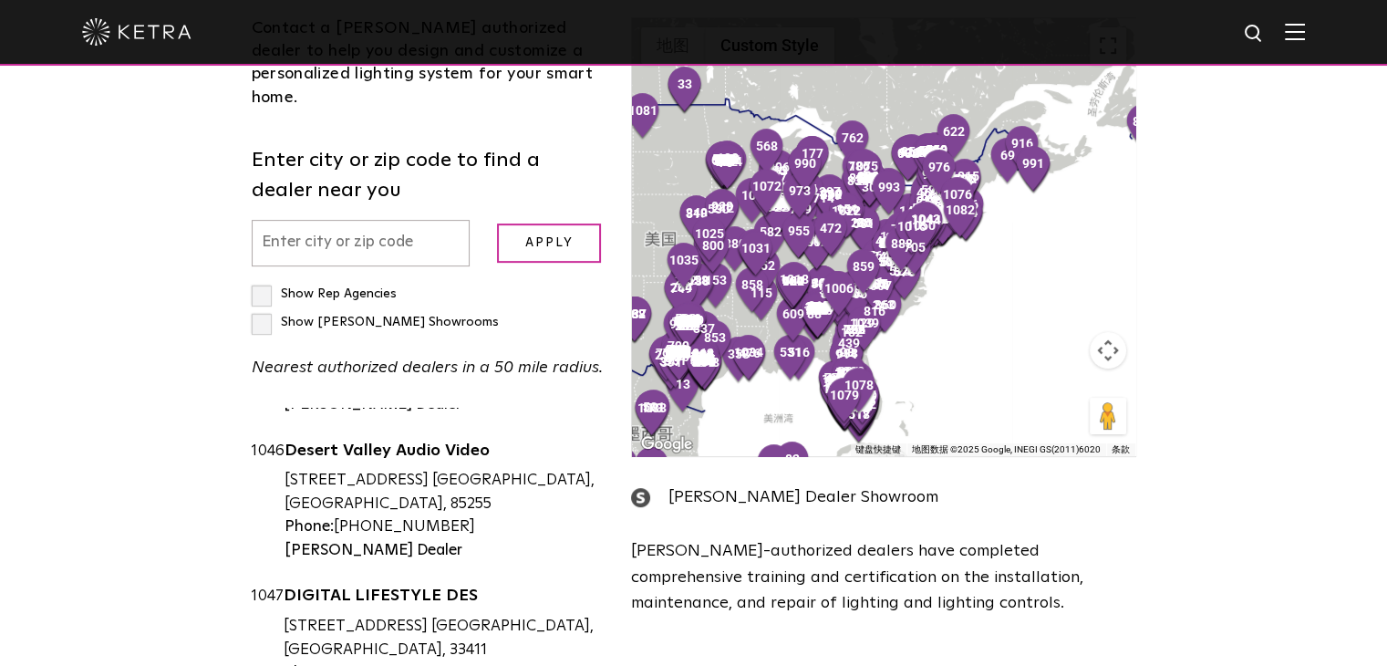
scroll to position [636, 0]
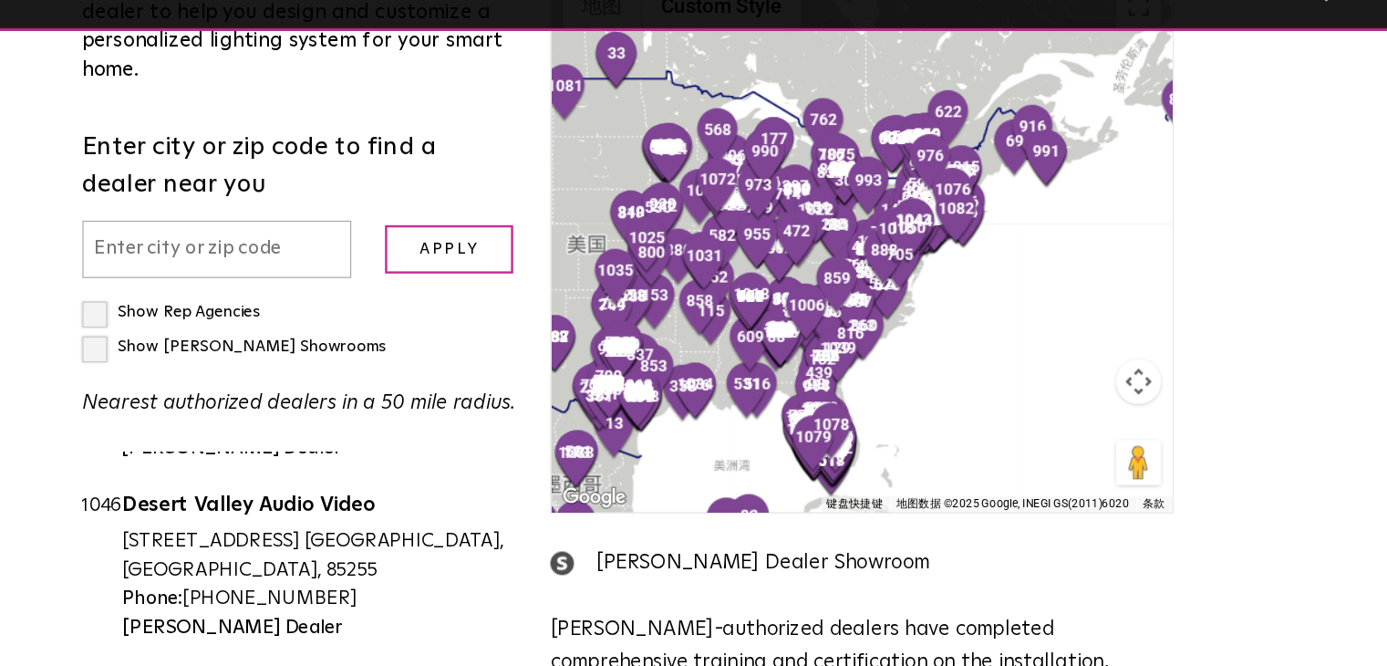
click at [1107, 332] on button "地图镜头控件" at bounding box center [1108, 350] width 36 height 36
click at [1038, 274] on div at bounding box center [883, 237] width 502 height 438
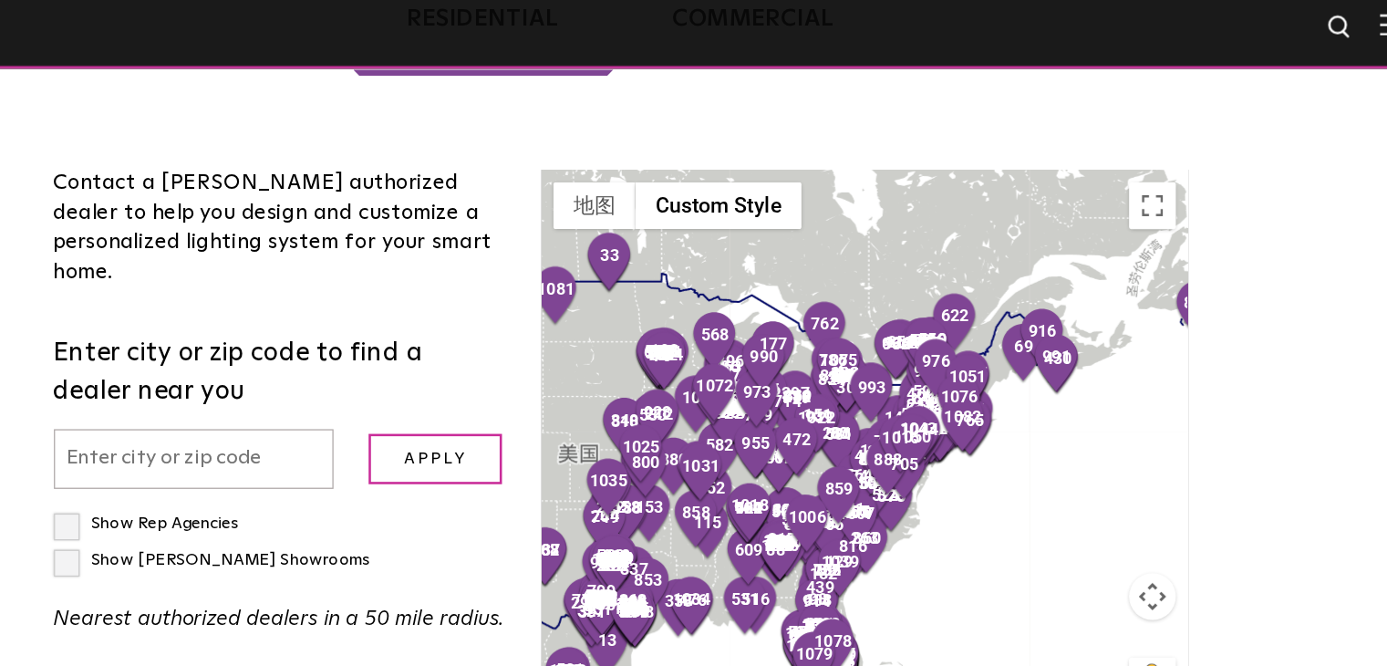
scroll to position [509, 0]
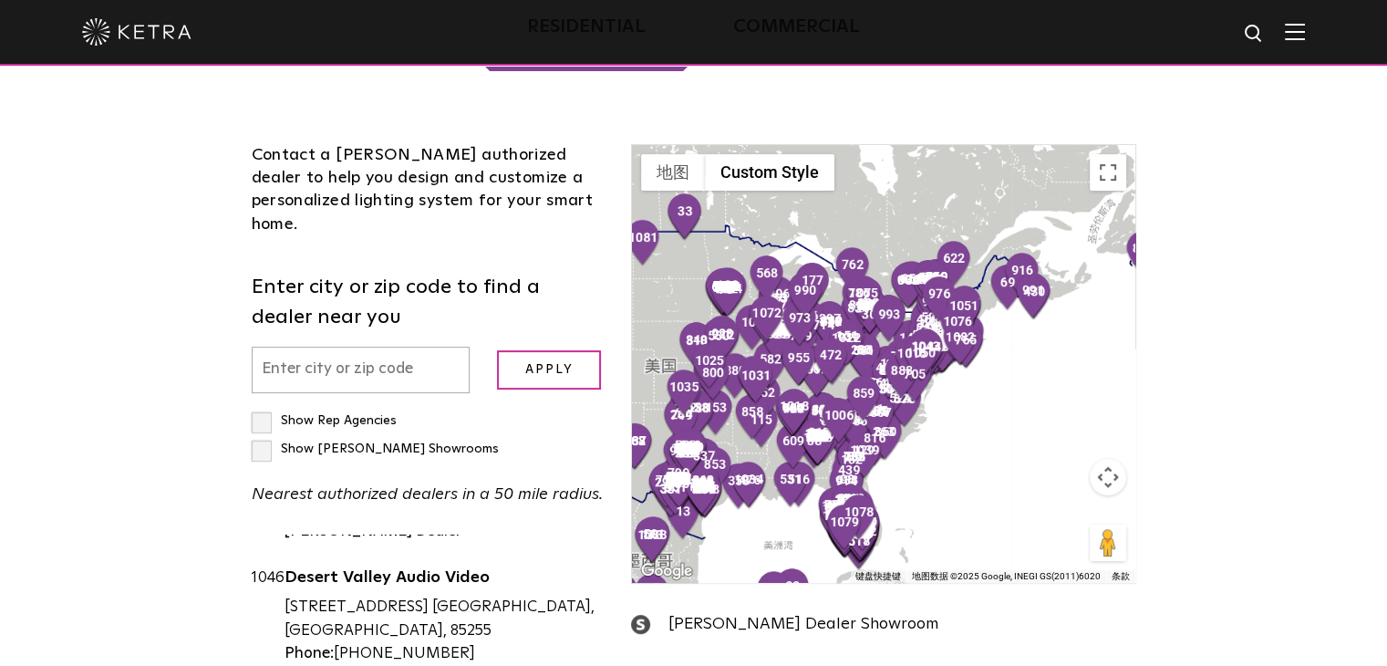
click at [1094, 459] on button "地图镜头控件" at bounding box center [1108, 477] width 36 height 36
click at [1064, 413] on button "放大" at bounding box center [1062, 431] width 36 height 36
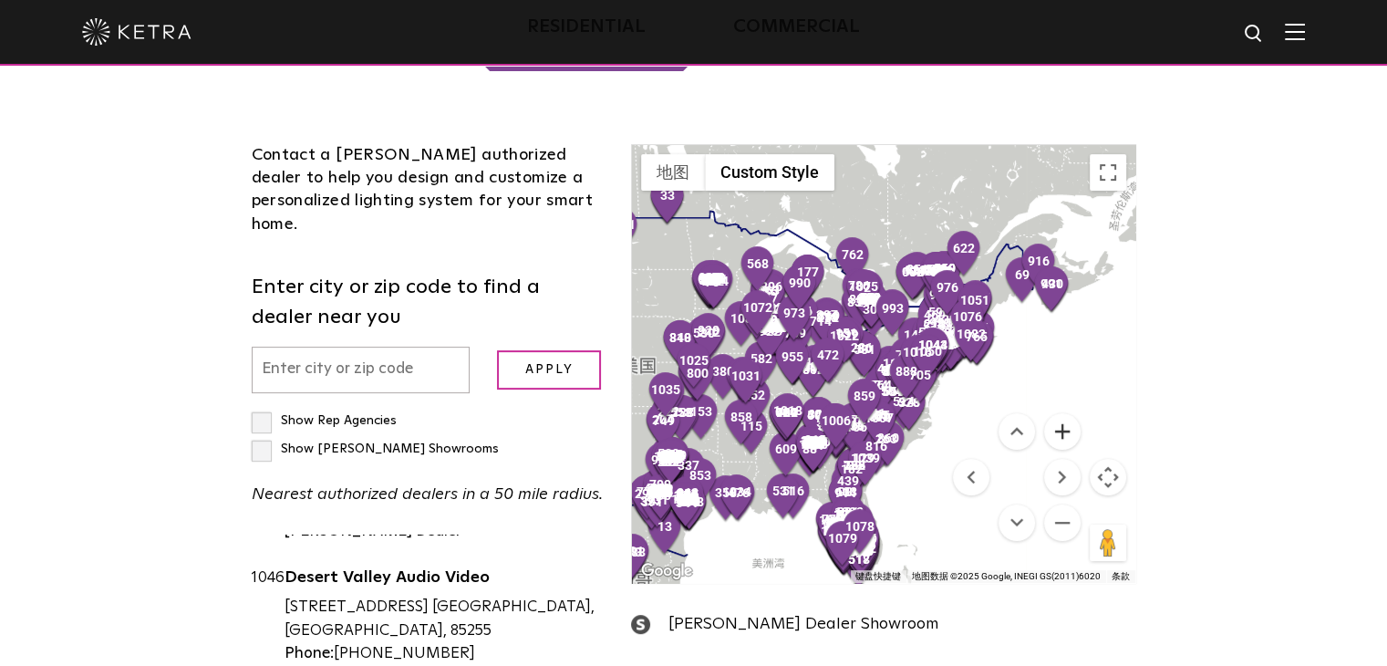
click at [1064, 413] on button "放大" at bounding box center [1062, 431] width 36 height 36
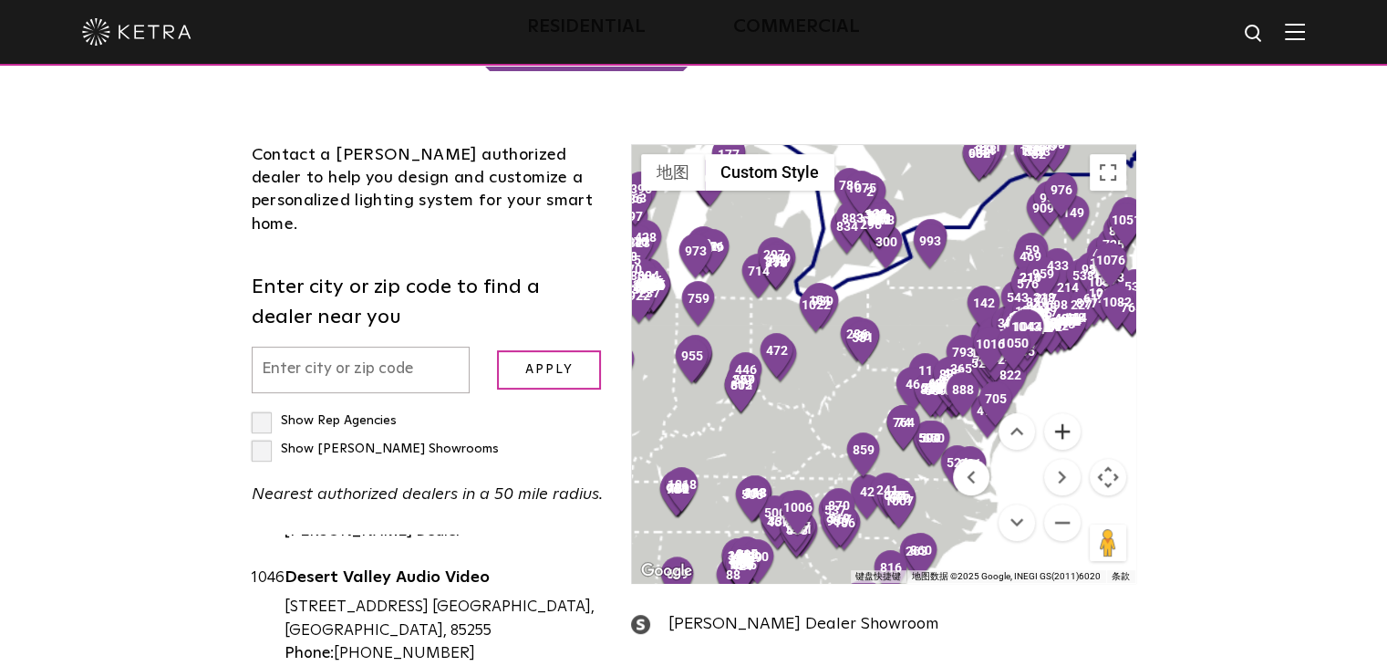
click at [1064, 413] on button "放大" at bounding box center [1062, 431] width 36 height 36
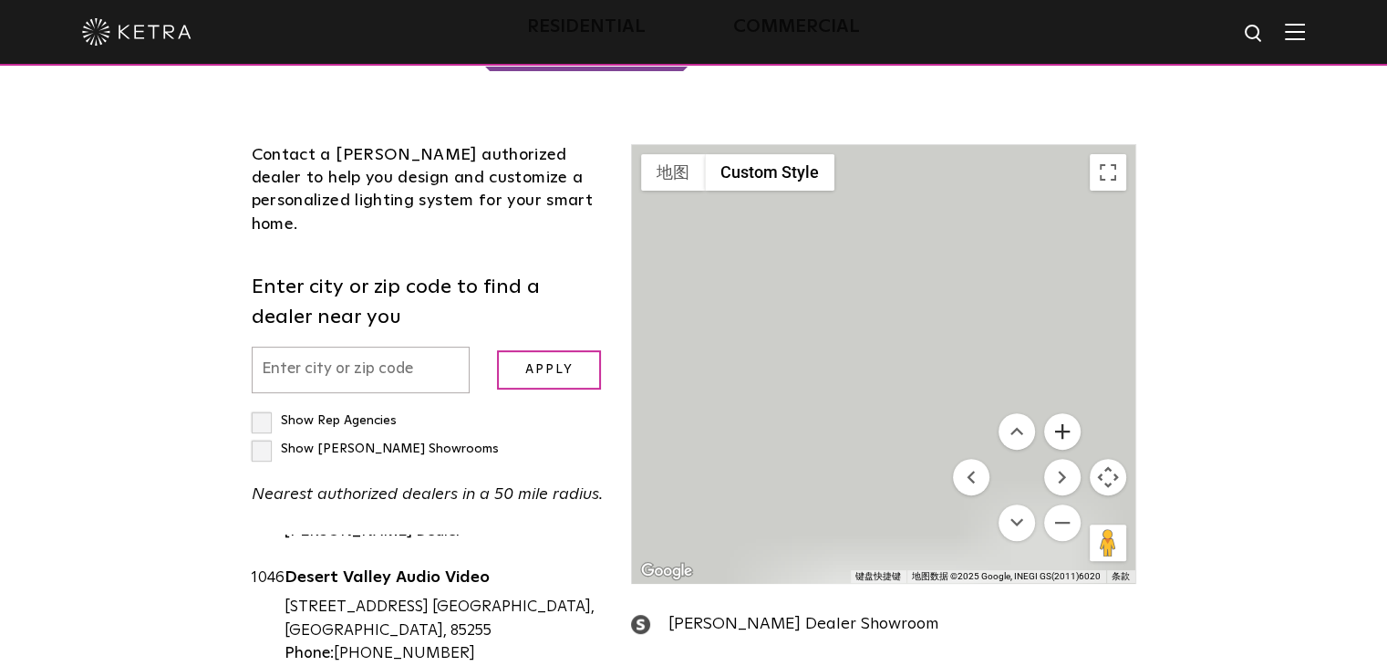
click at [1064, 413] on button "放大" at bounding box center [1062, 431] width 36 height 36
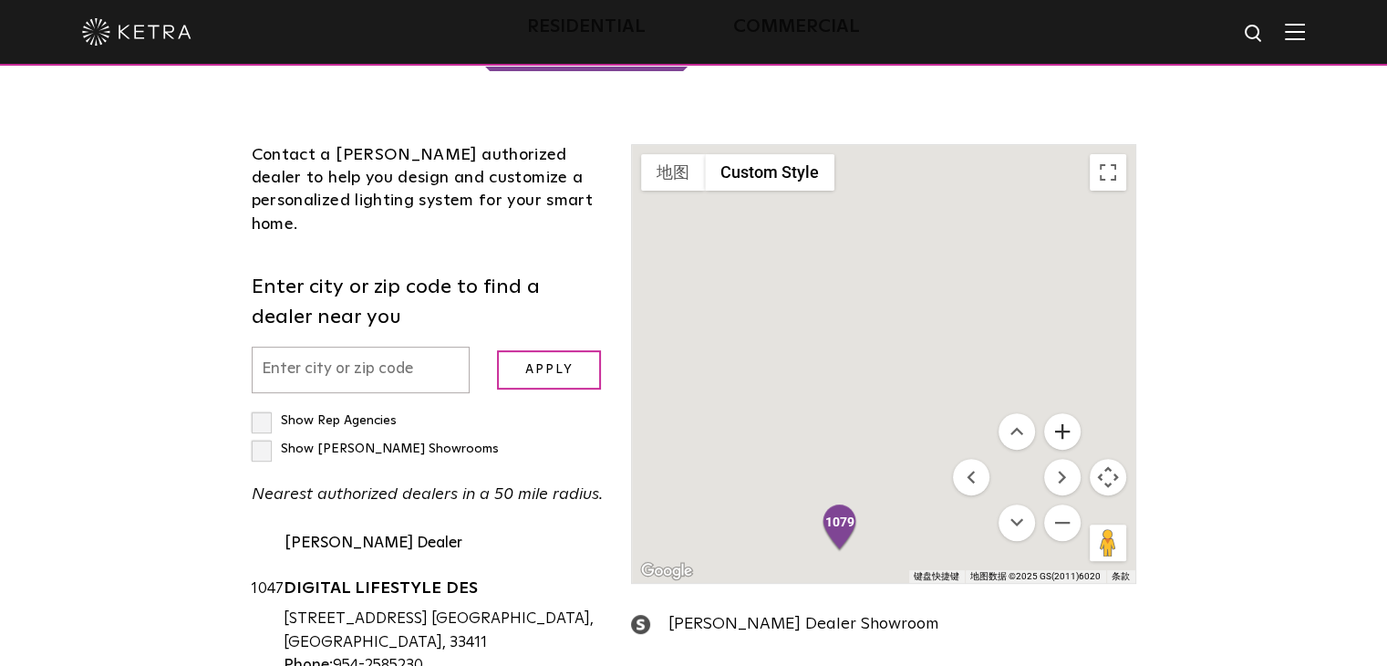
scroll to position [147374, 0]
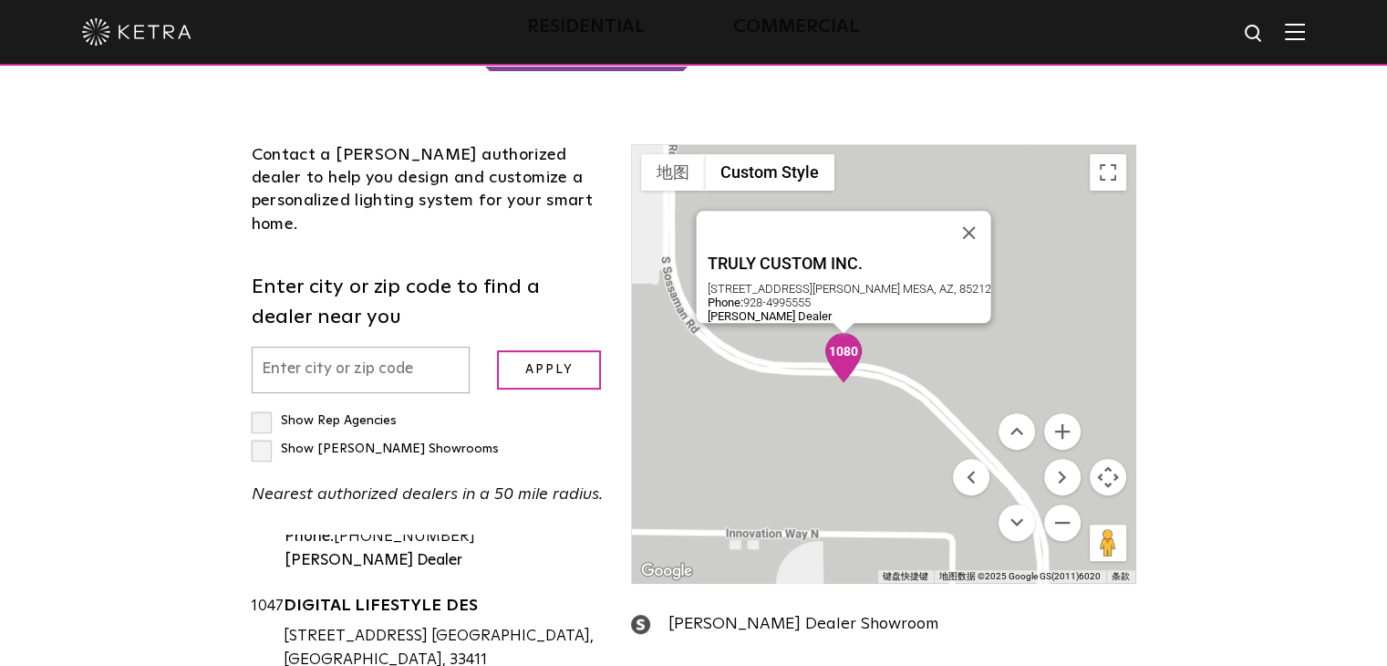
click at [846, 333] on img "1080" at bounding box center [843, 357] width 38 height 49
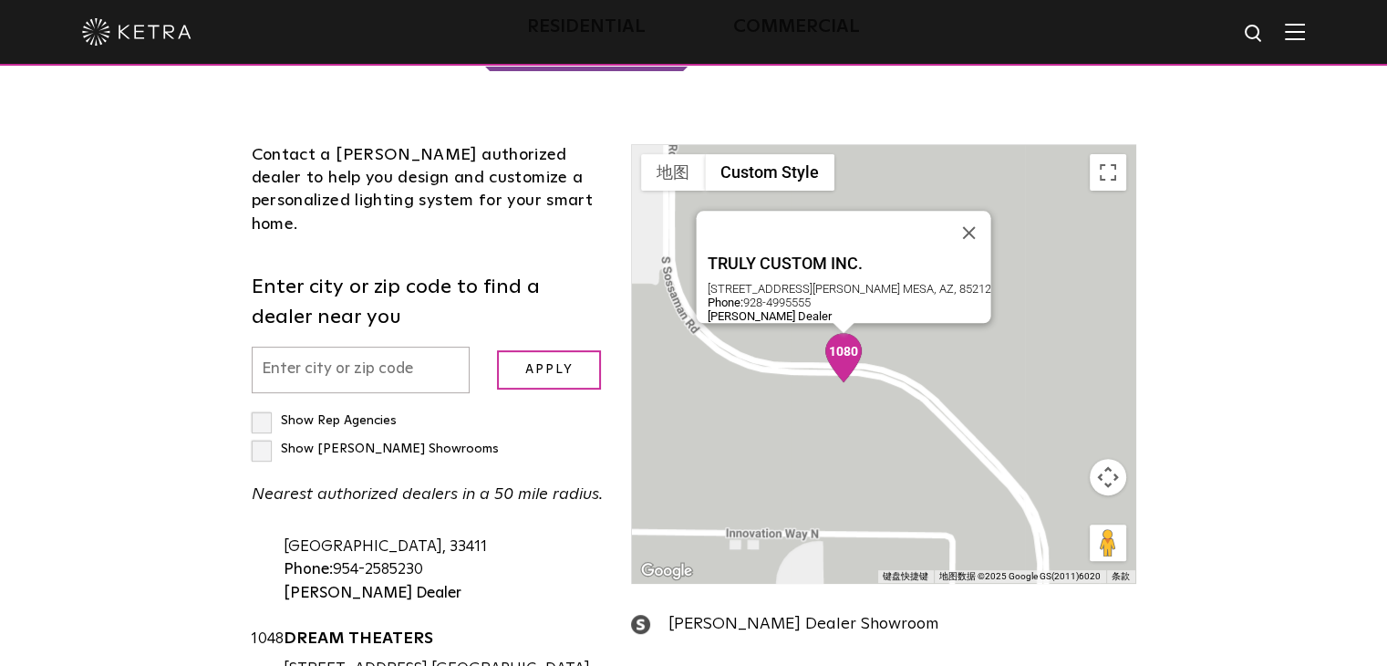
scroll to position [147488, 0]
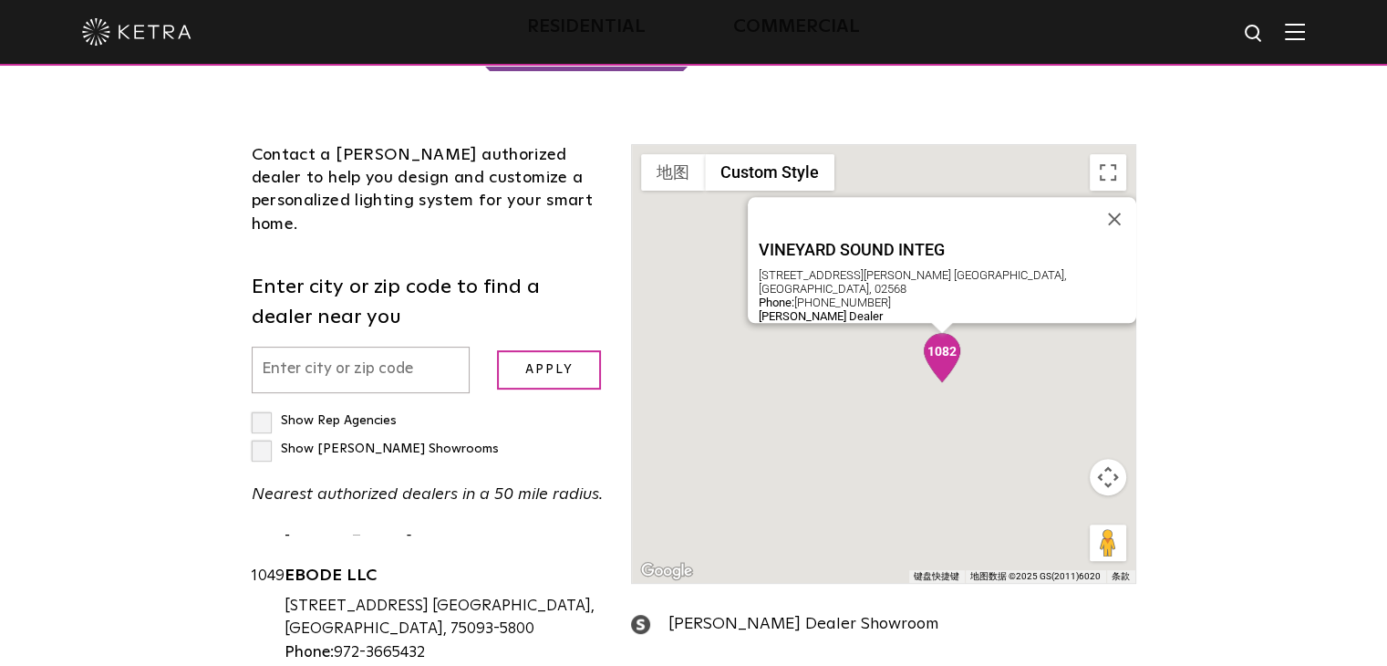
scroll to position [147697, 0]
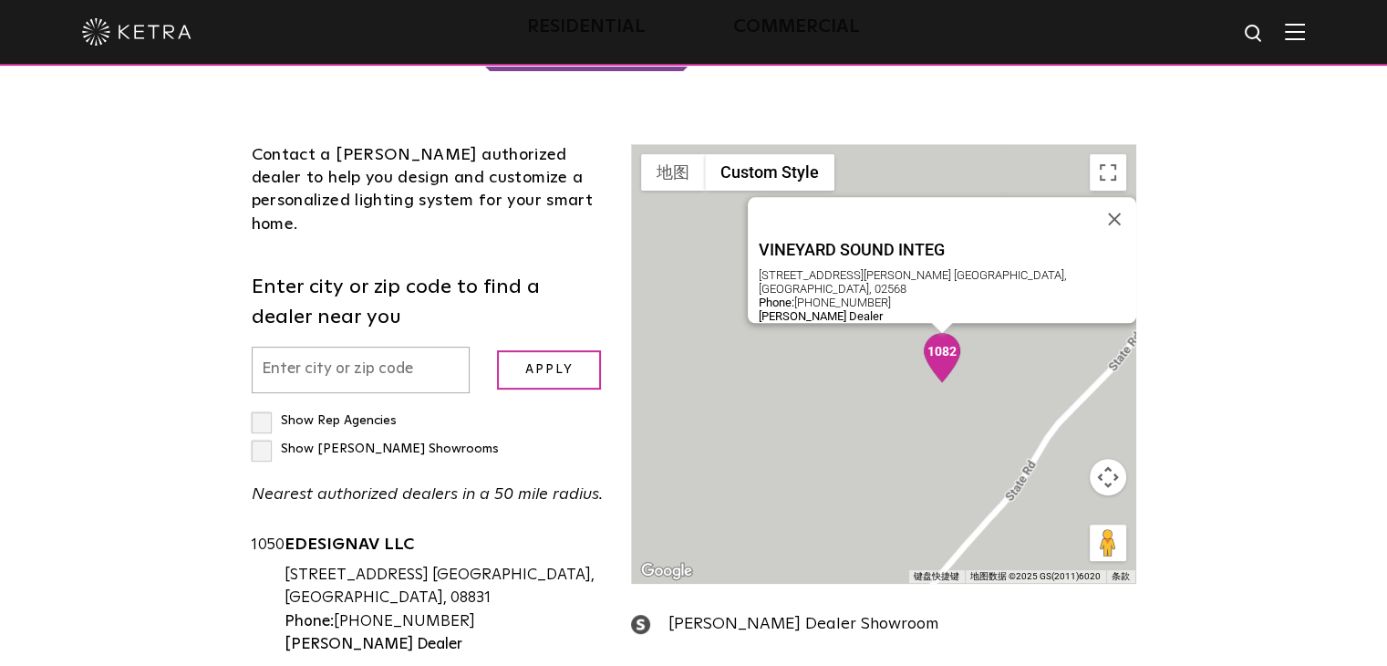
scroll to position [147874, 0]
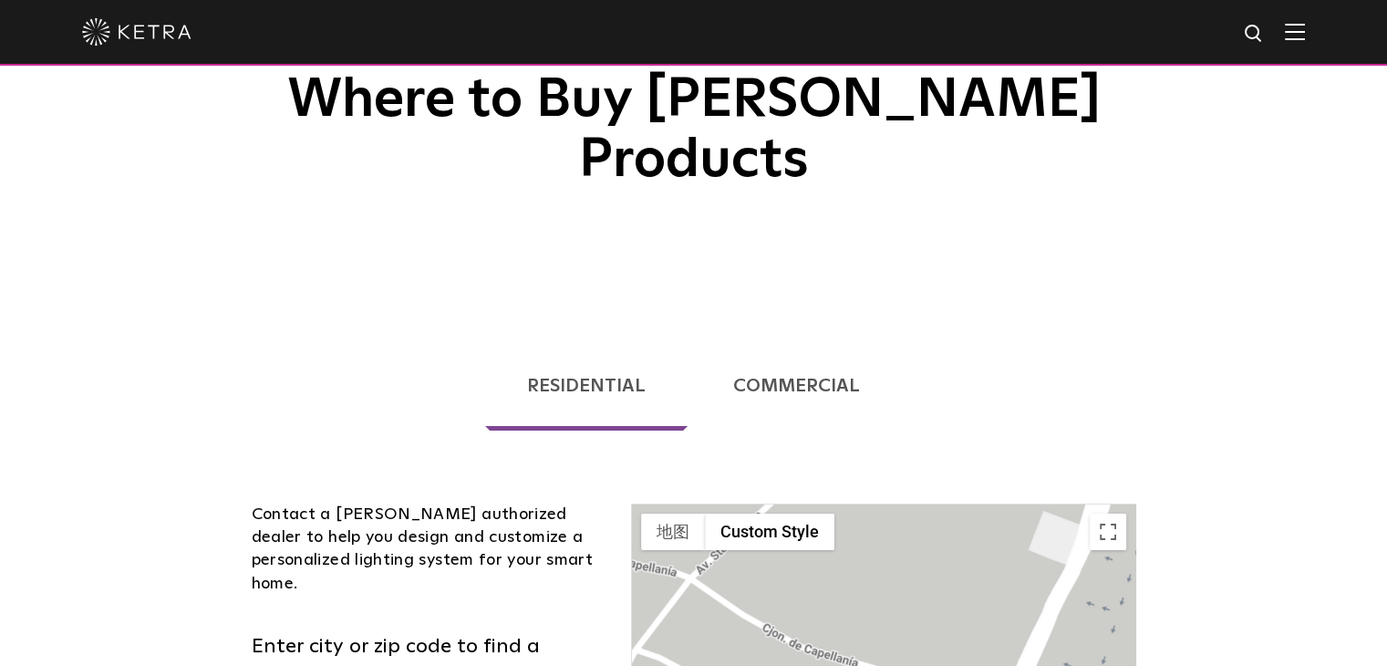
scroll to position [0, 0]
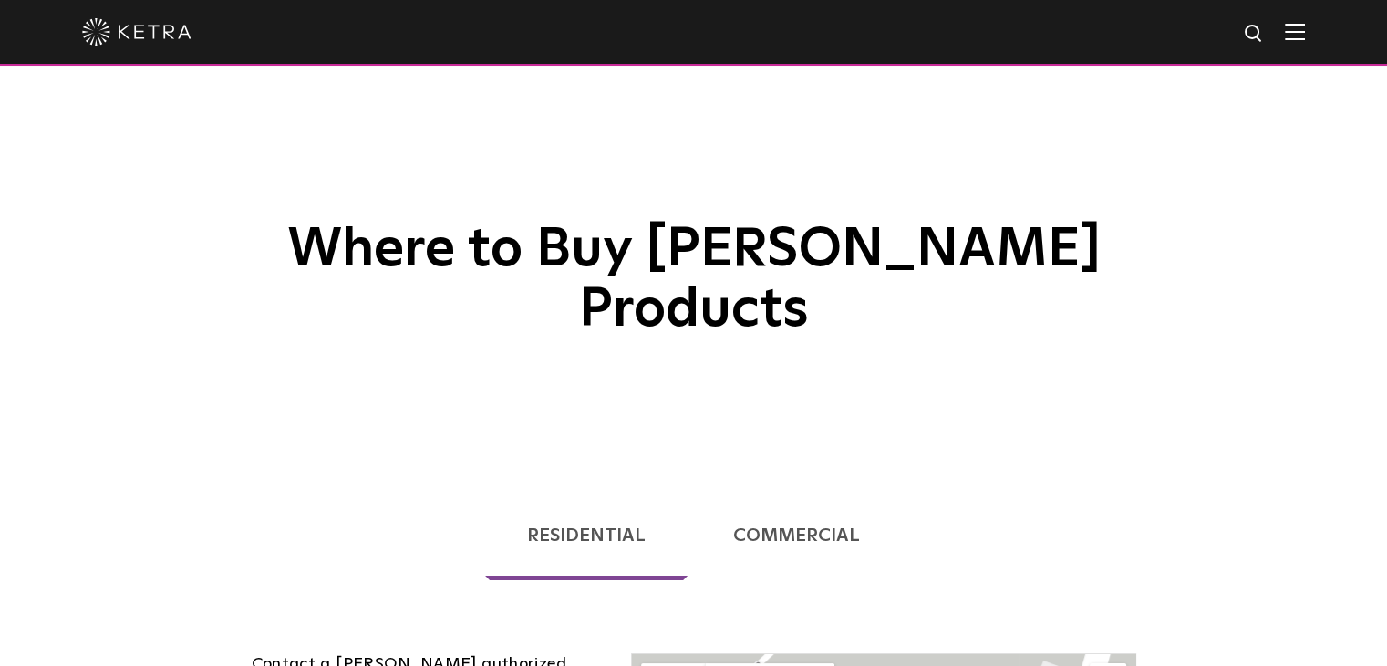
click at [1305, 35] on img at bounding box center [1295, 31] width 20 height 17
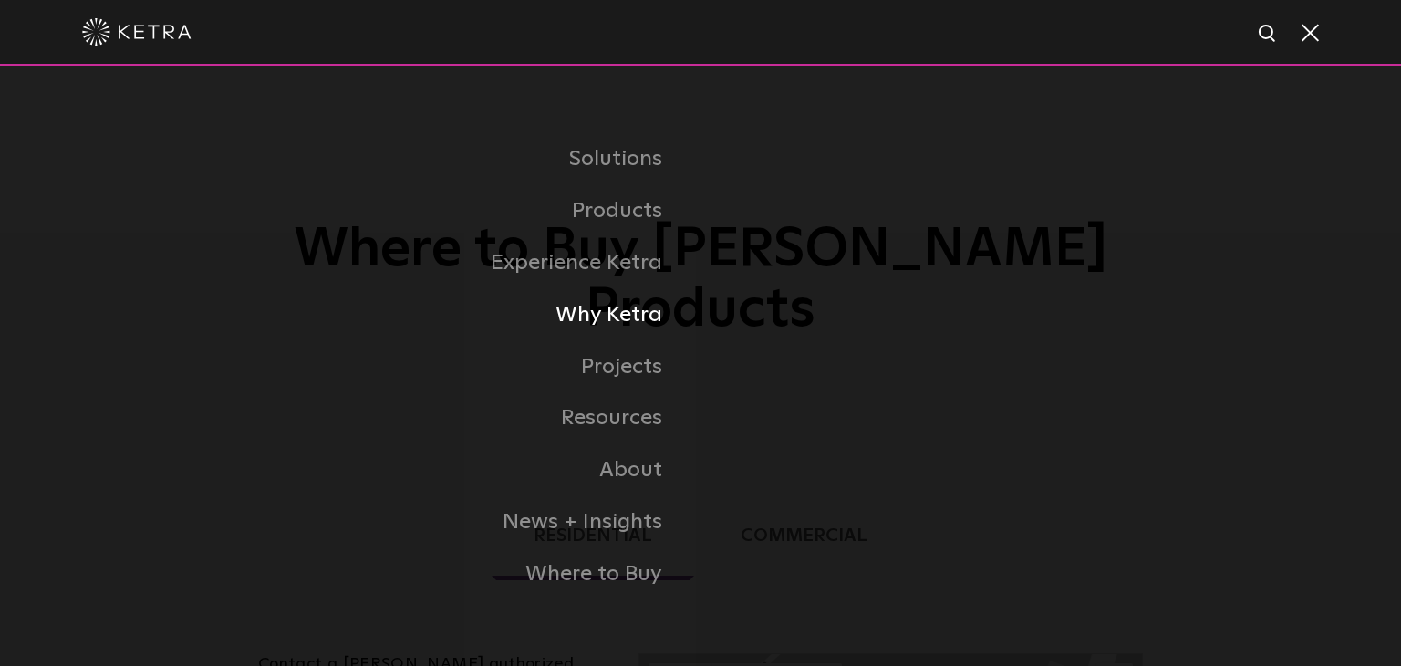
click at [624, 316] on link "Why Ketra" at bounding box center [472, 315] width 456 height 52
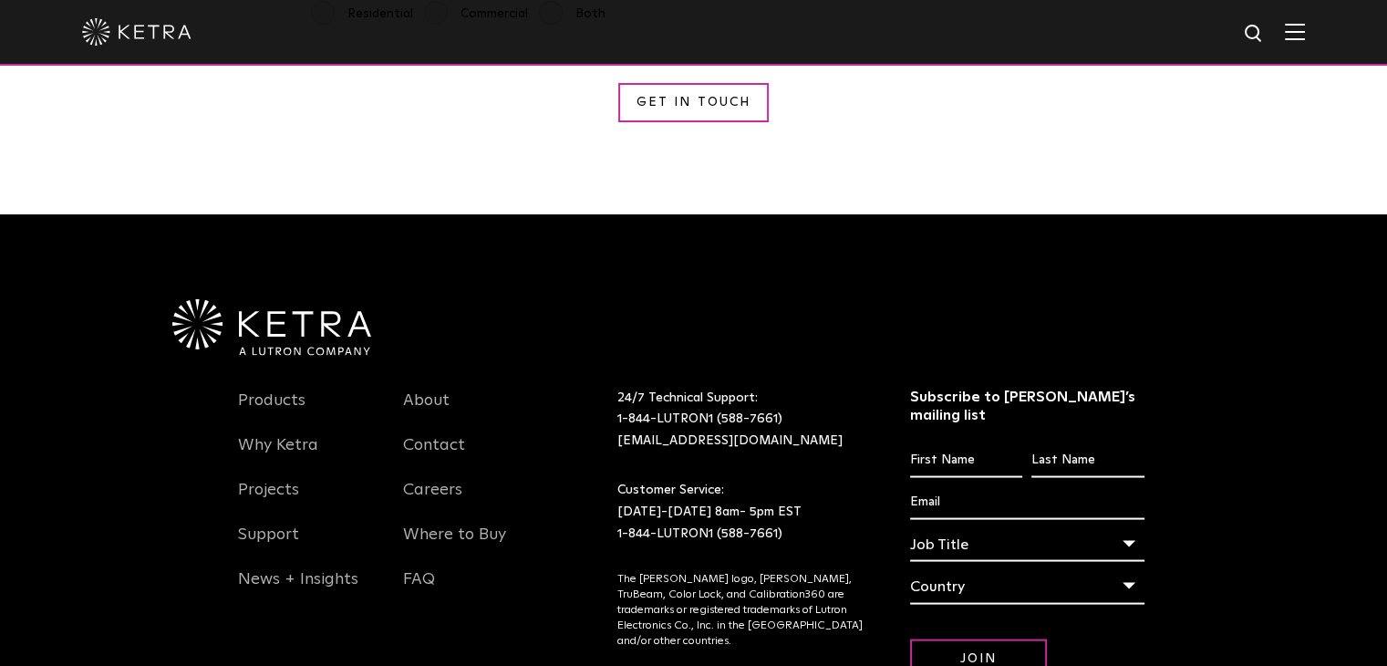
scroll to position [3329, 0]
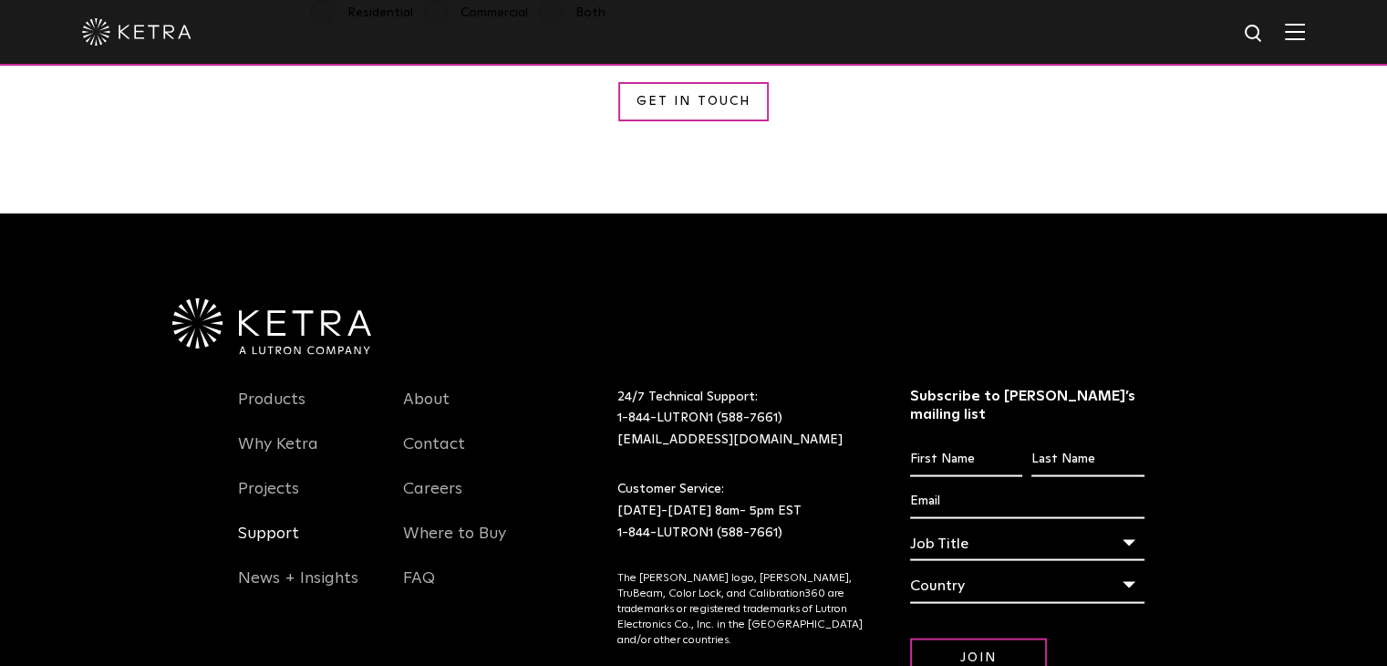
click at [261, 523] on link "Support" at bounding box center [268, 544] width 61 height 42
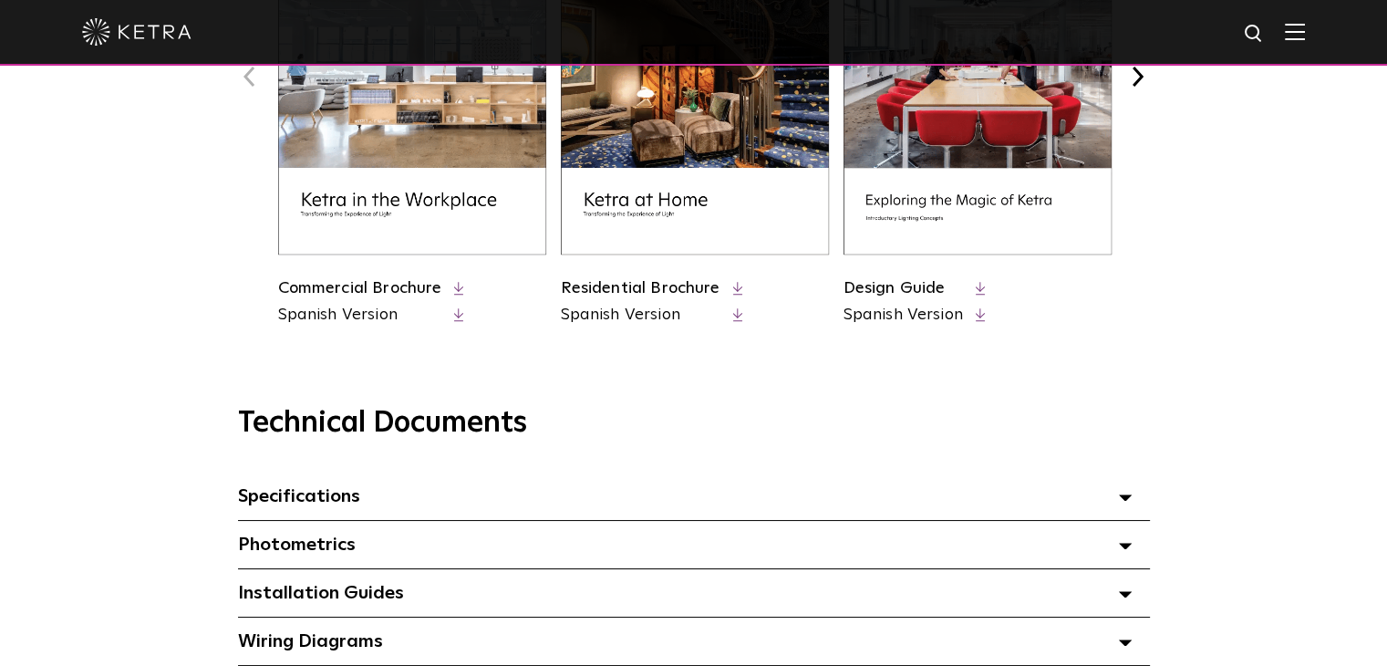
scroll to position [914, 0]
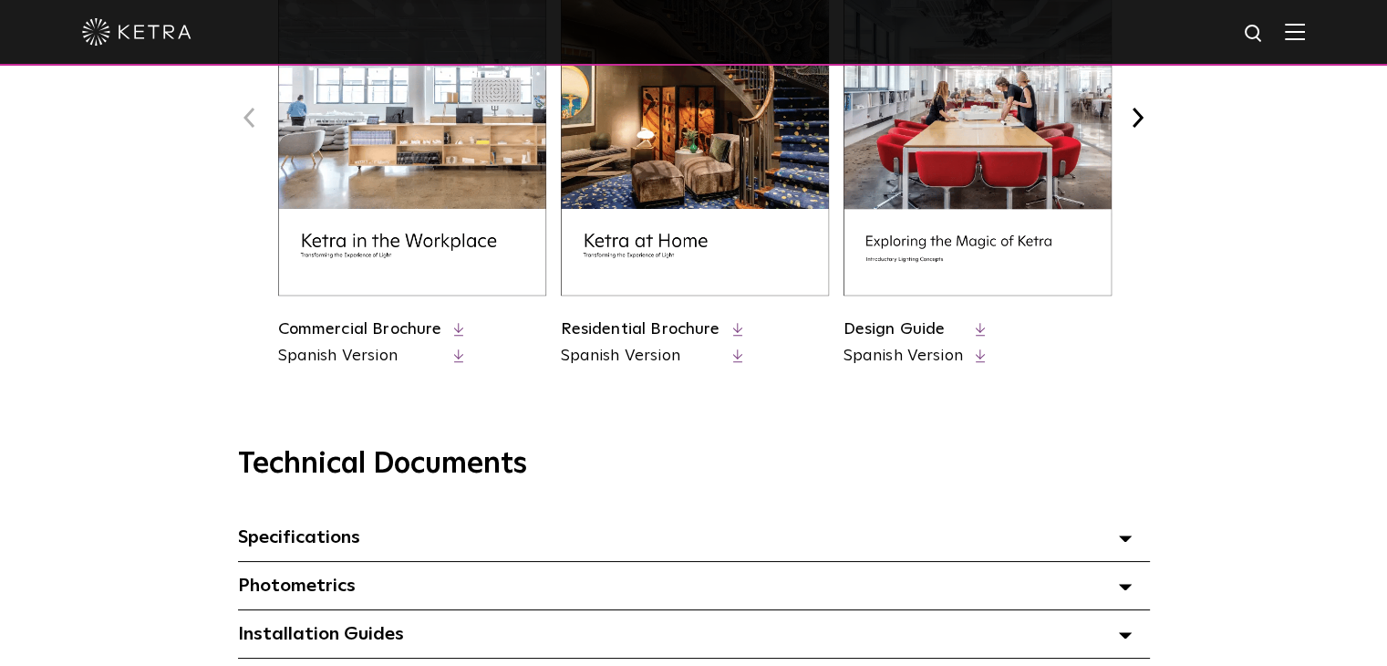
click at [906, 326] on link "Design Guide" at bounding box center [895, 329] width 102 height 16
